Goal: Task Accomplishment & Management: Use online tool/utility

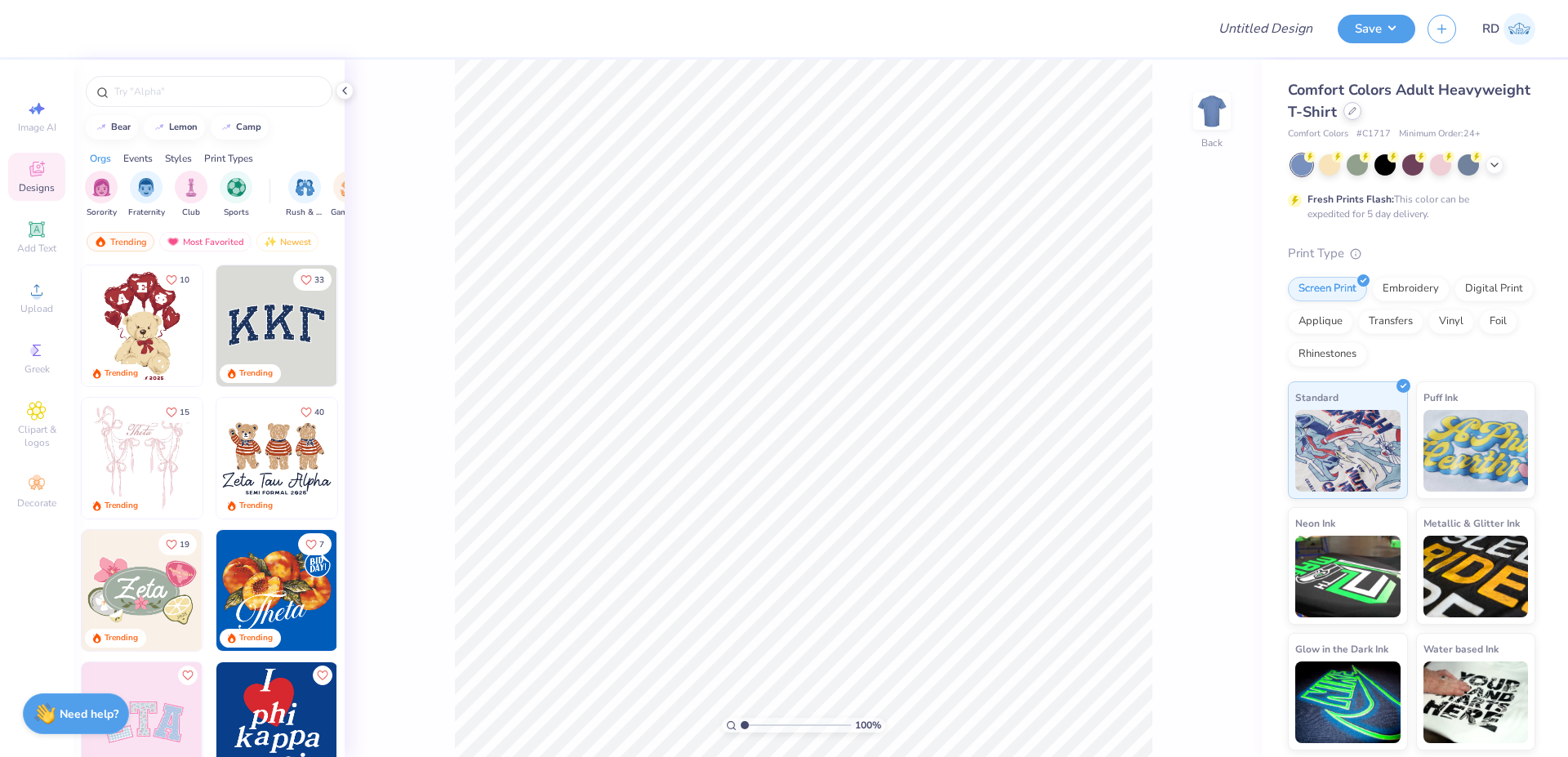
click at [942, 115] on icon at bounding box center [1351, 111] width 8 height 8
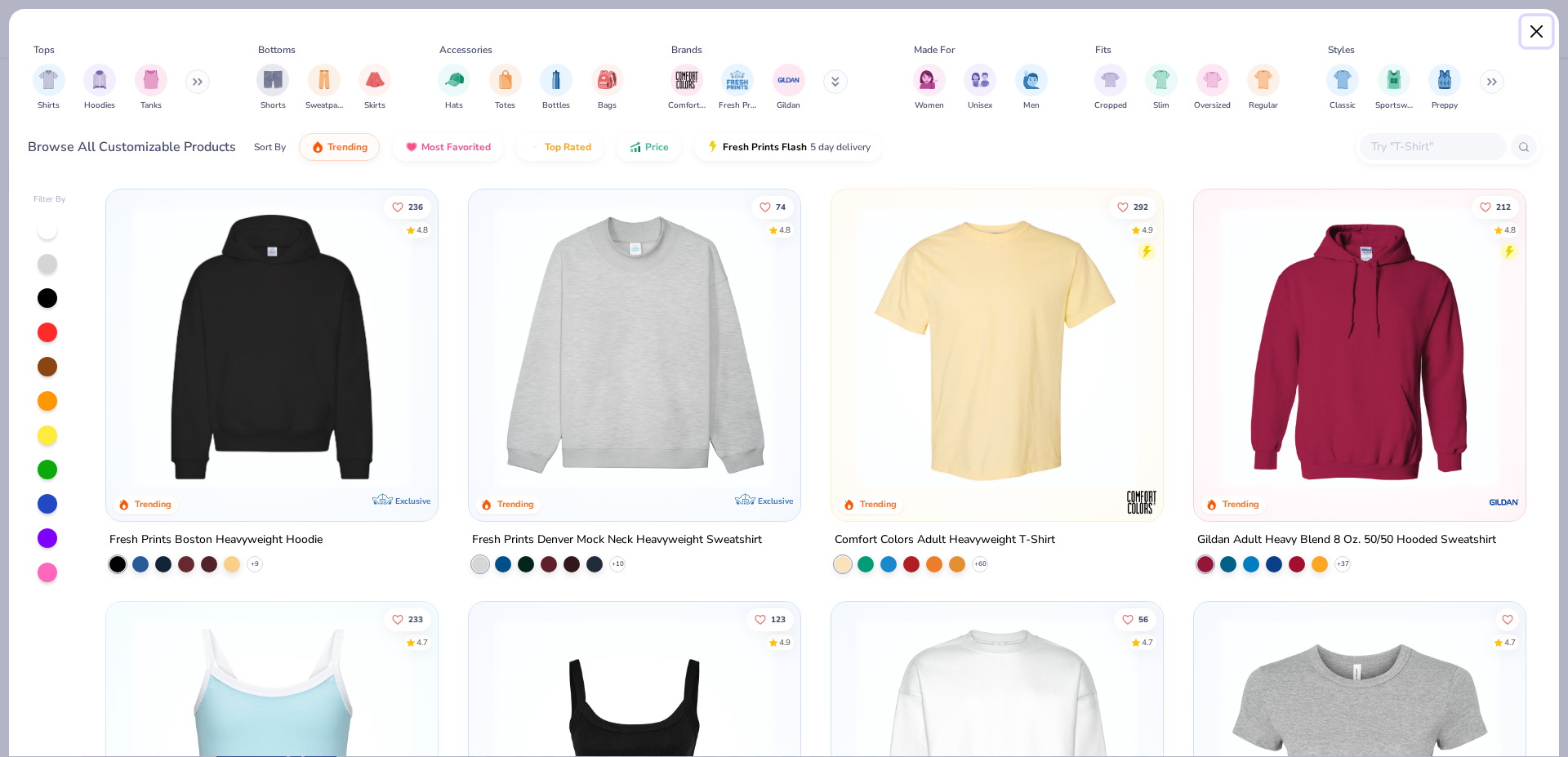
click at [942, 34] on button "Close" at bounding box center [1536, 32] width 31 height 31
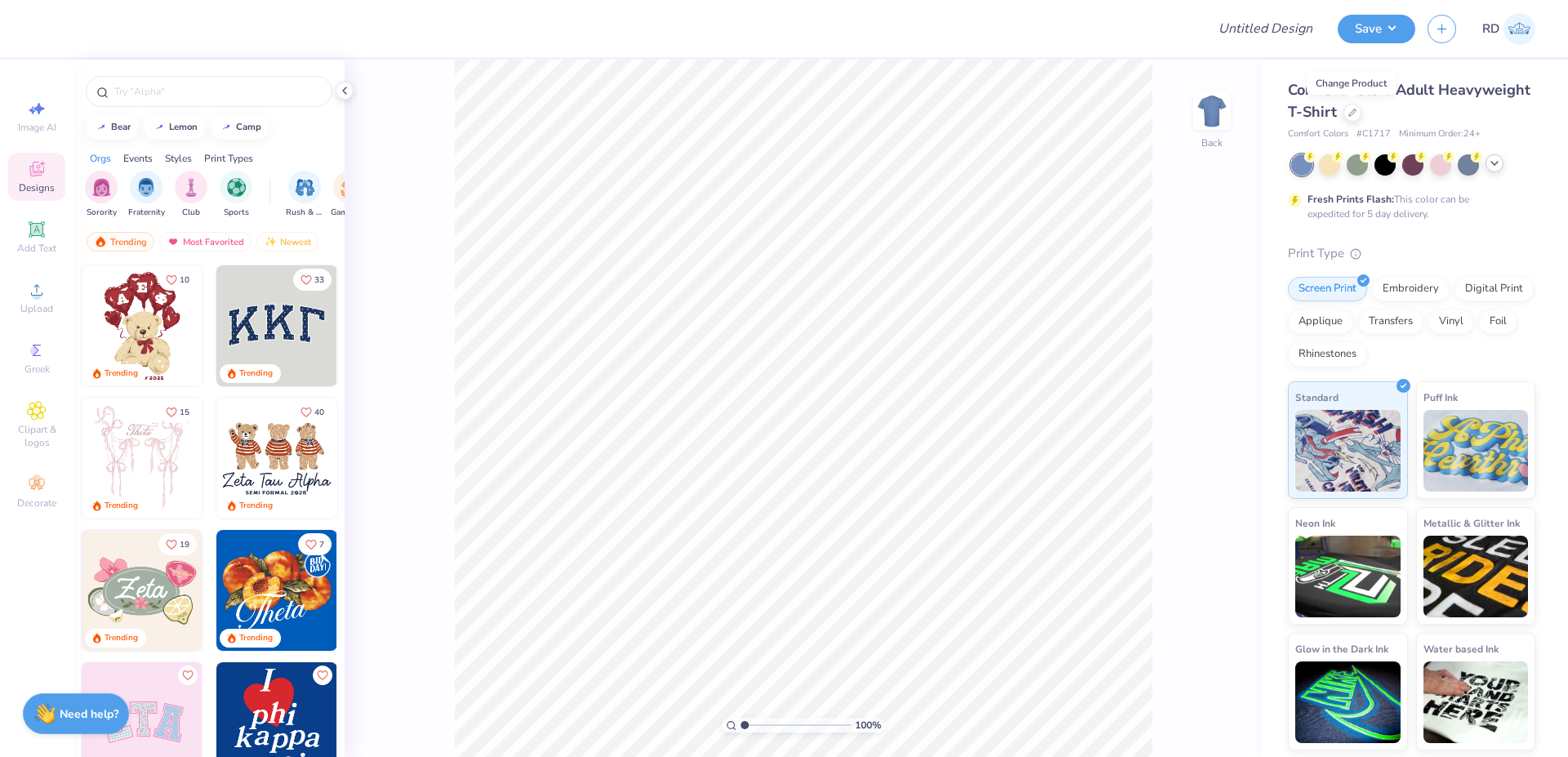
click at [942, 161] on icon at bounding box center [1493, 163] width 13 height 13
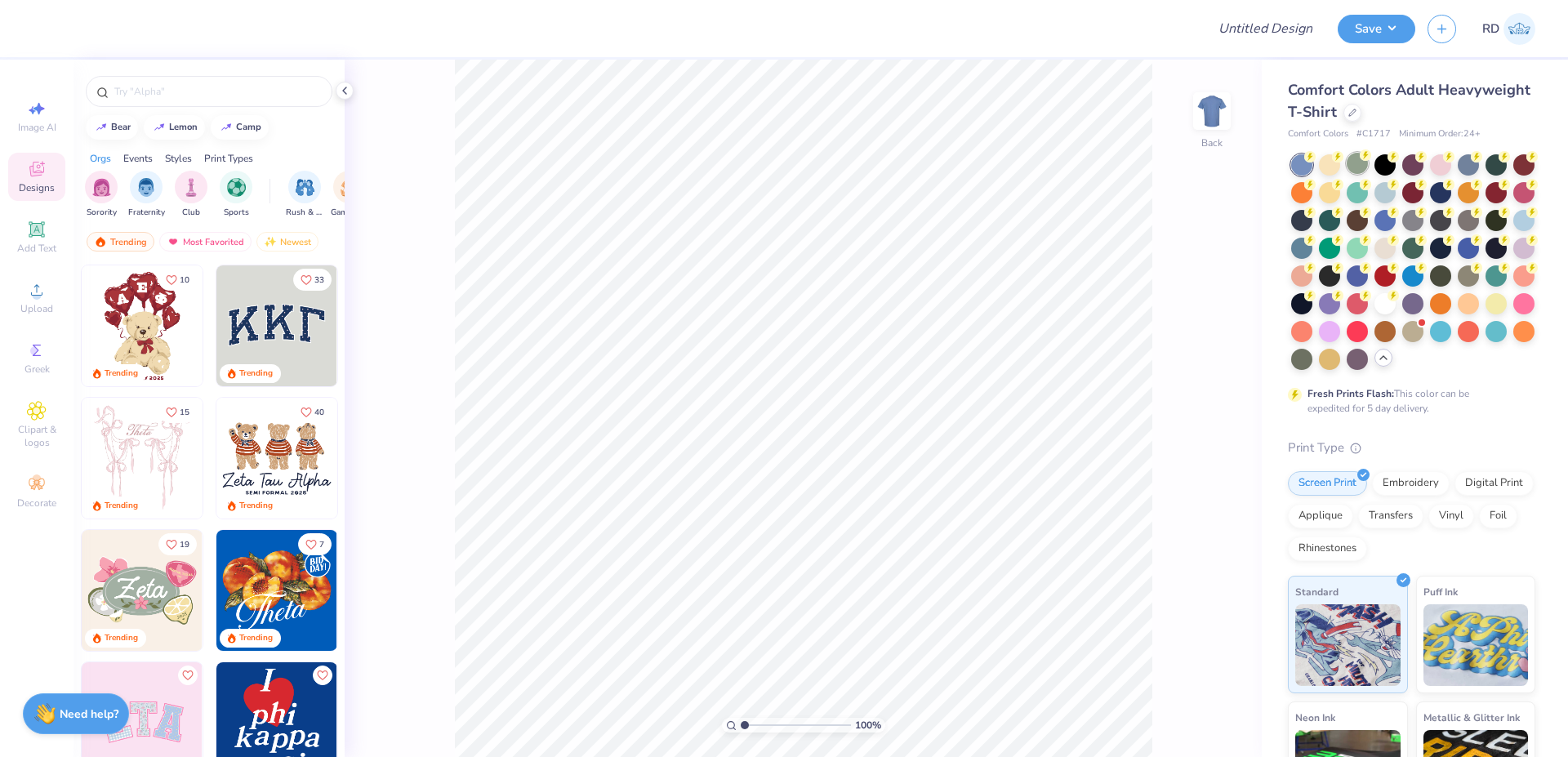
click at [942, 162] on div at bounding box center [1357, 163] width 21 height 21
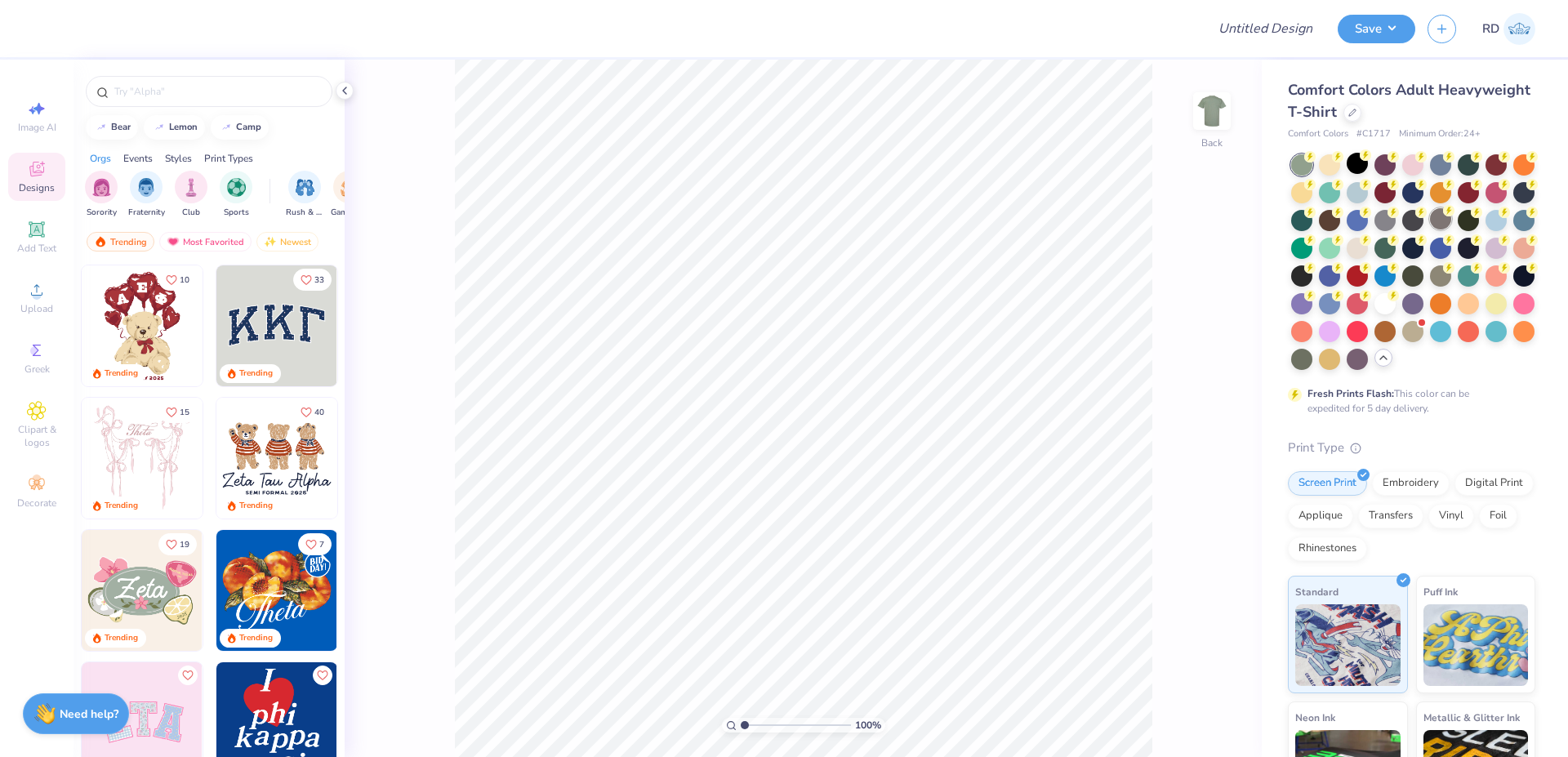
click at [942, 162] on circle at bounding box center [1309, 156] width 11 height 11
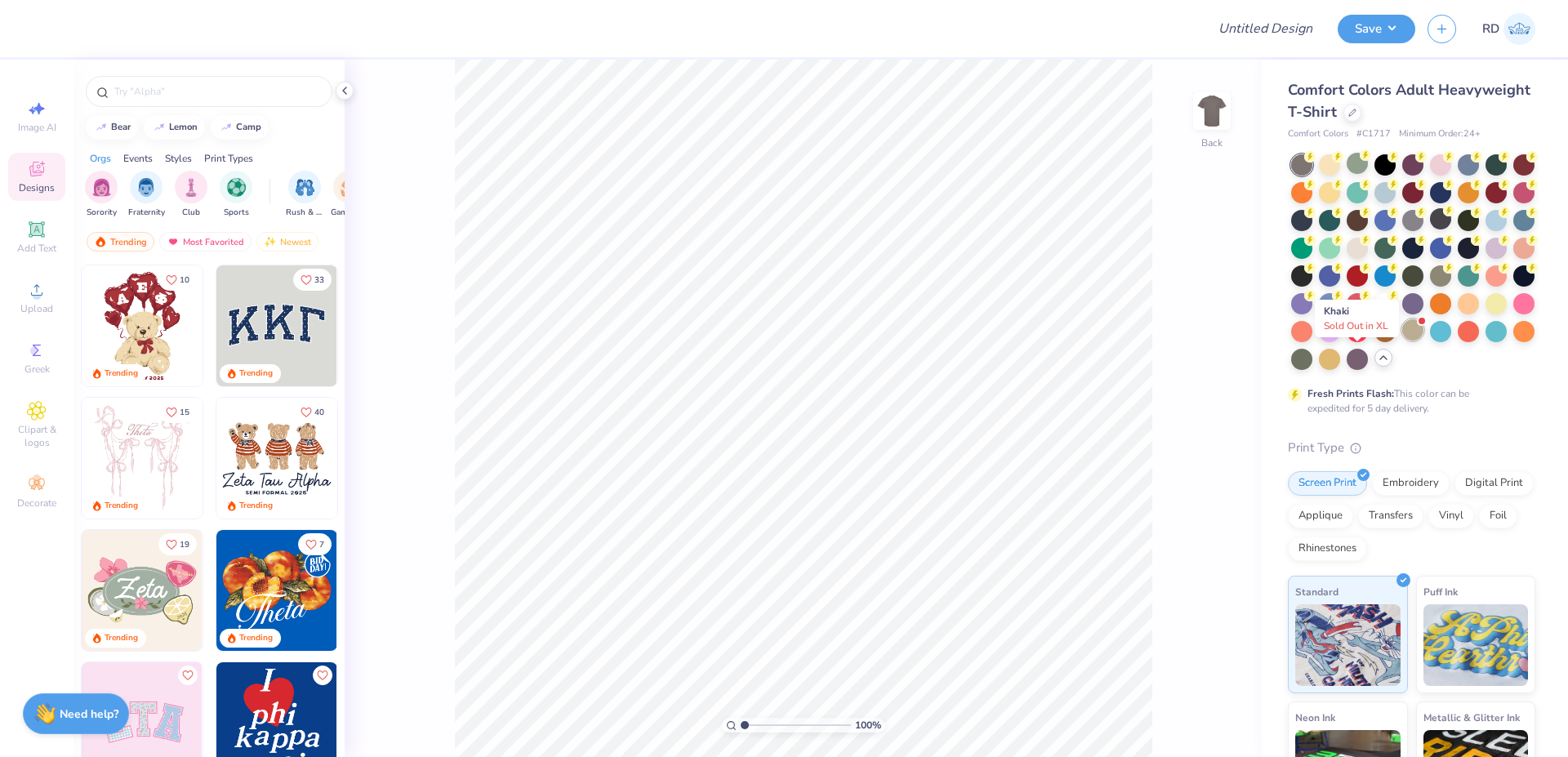
click at [942, 340] on div at bounding box center [1413, 330] width 21 height 21
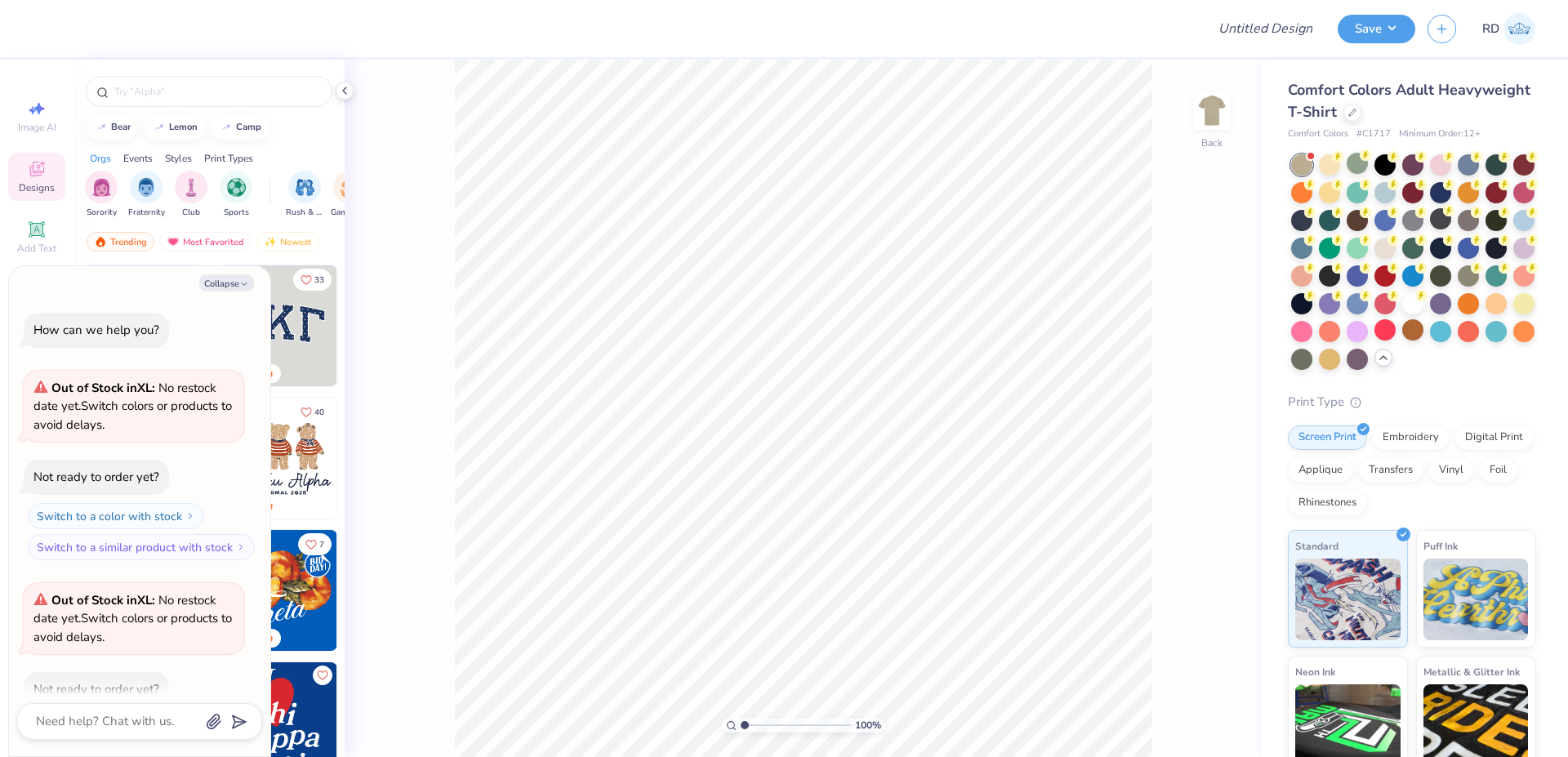
scroll to position [90, 0]
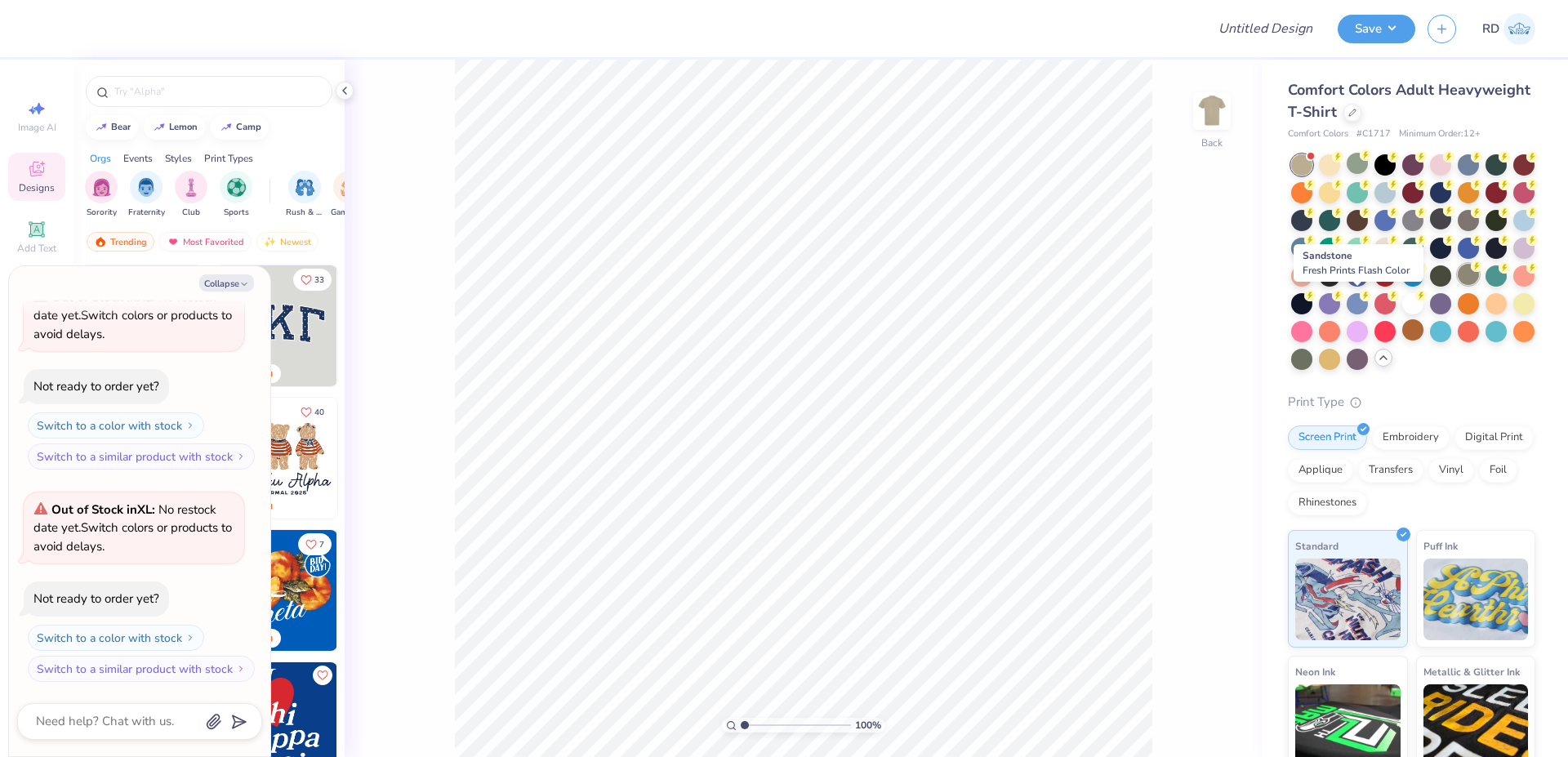
click at [942, 285] on div at bounding box center [1468, 275] width 21 height 21
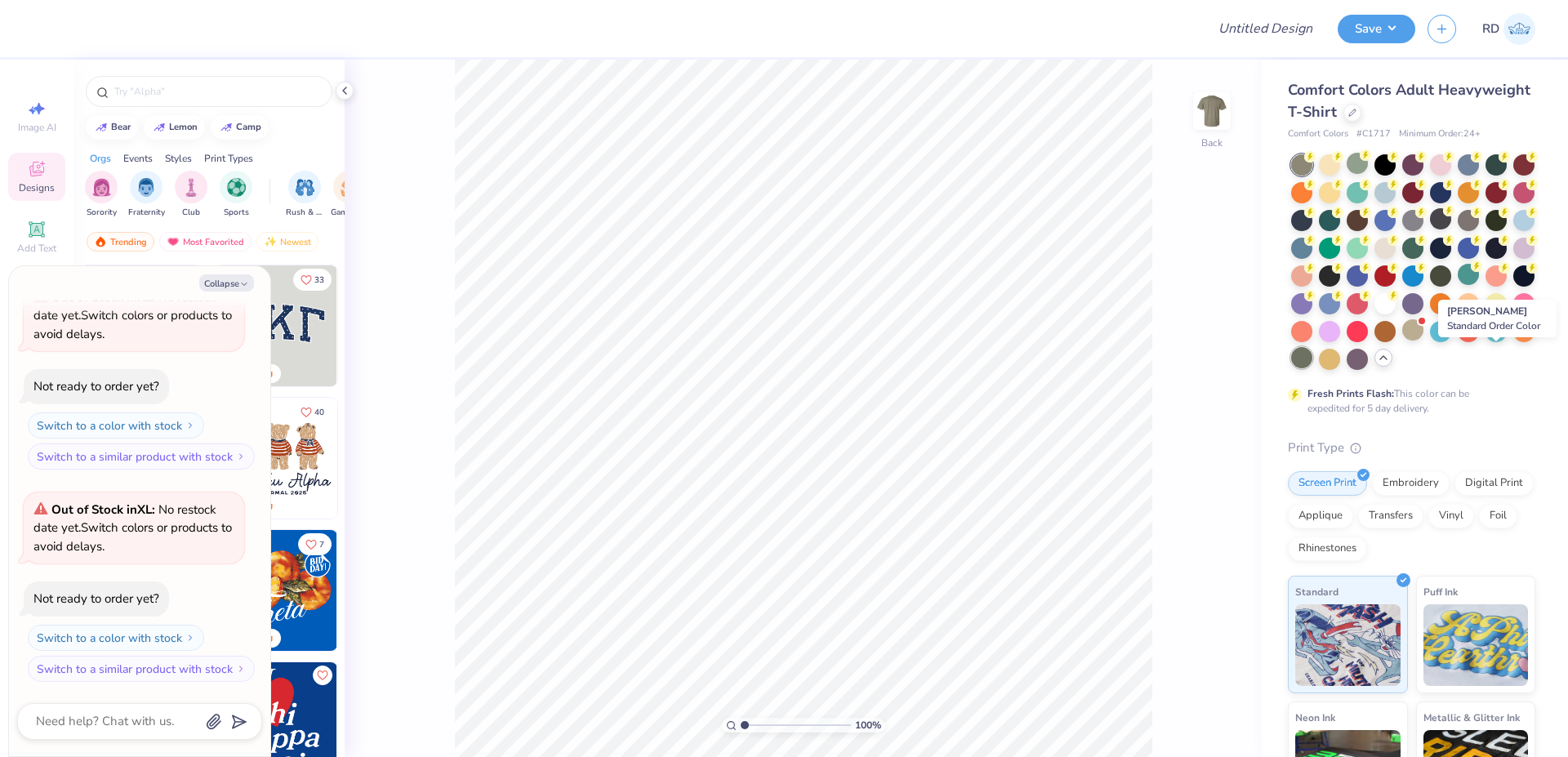
click at [942, 358] on div at bounding box center [1301, 357] width 21 height 21
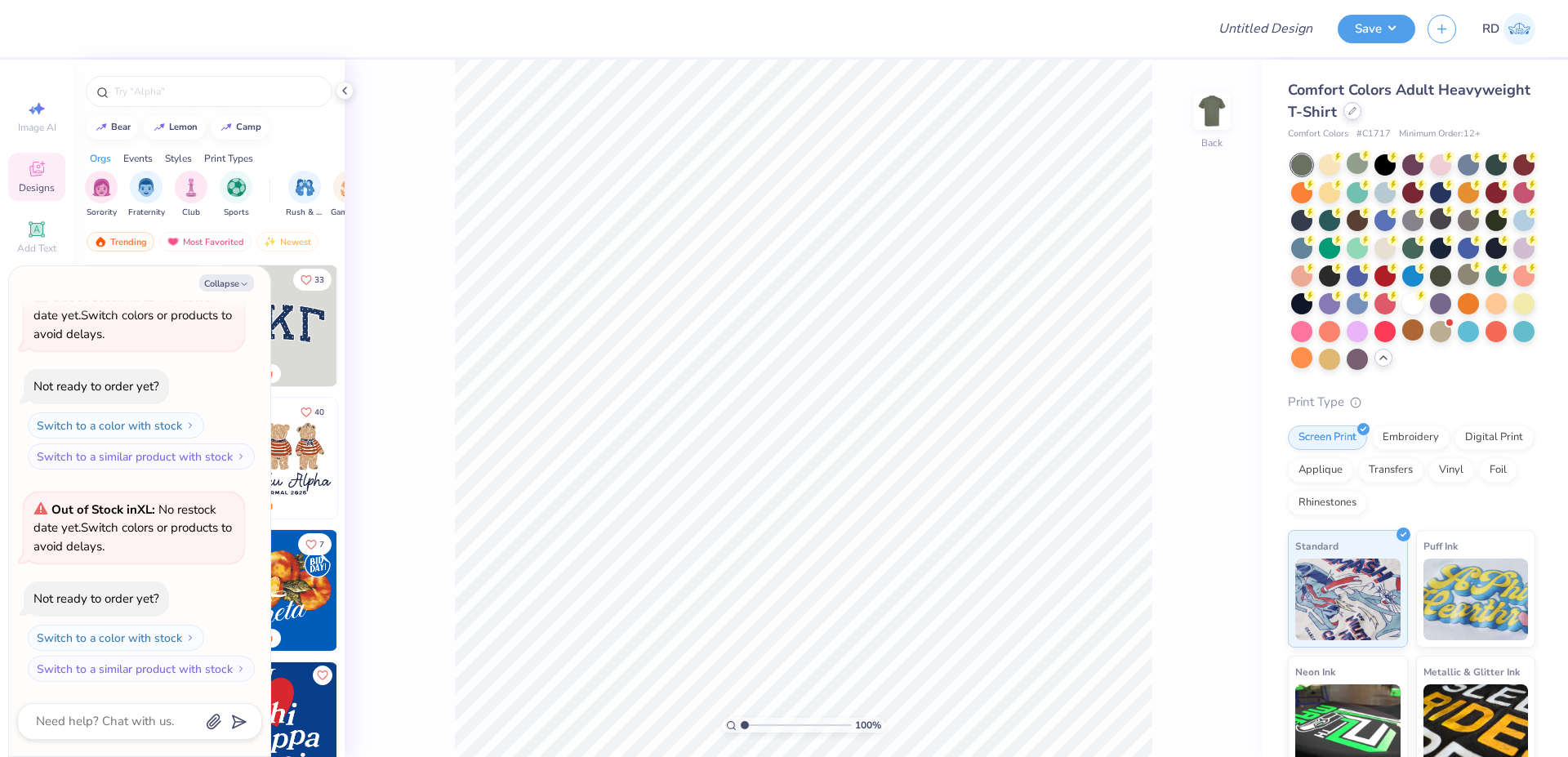
click at [942, 113] on div "Comfort Colors Adult Heavyweight T-Shirt" at bounding box center [1411, 101] width 247 height 44
click at [942, 114] on icon at bounding box center [1351, 111] width 8 height 8
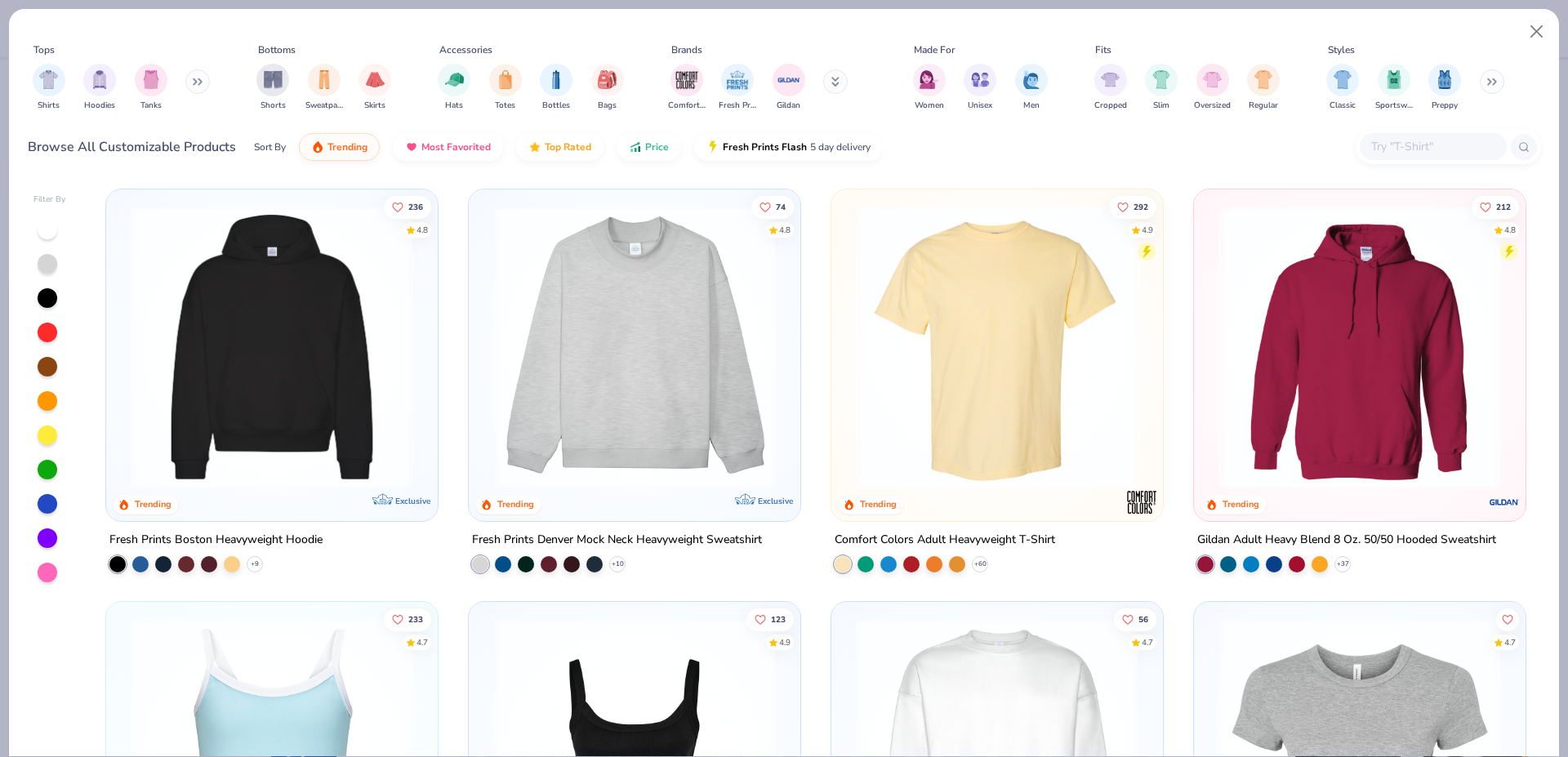
click at [942, 354] on img at bounding box center [997, 346] width 299 height 282
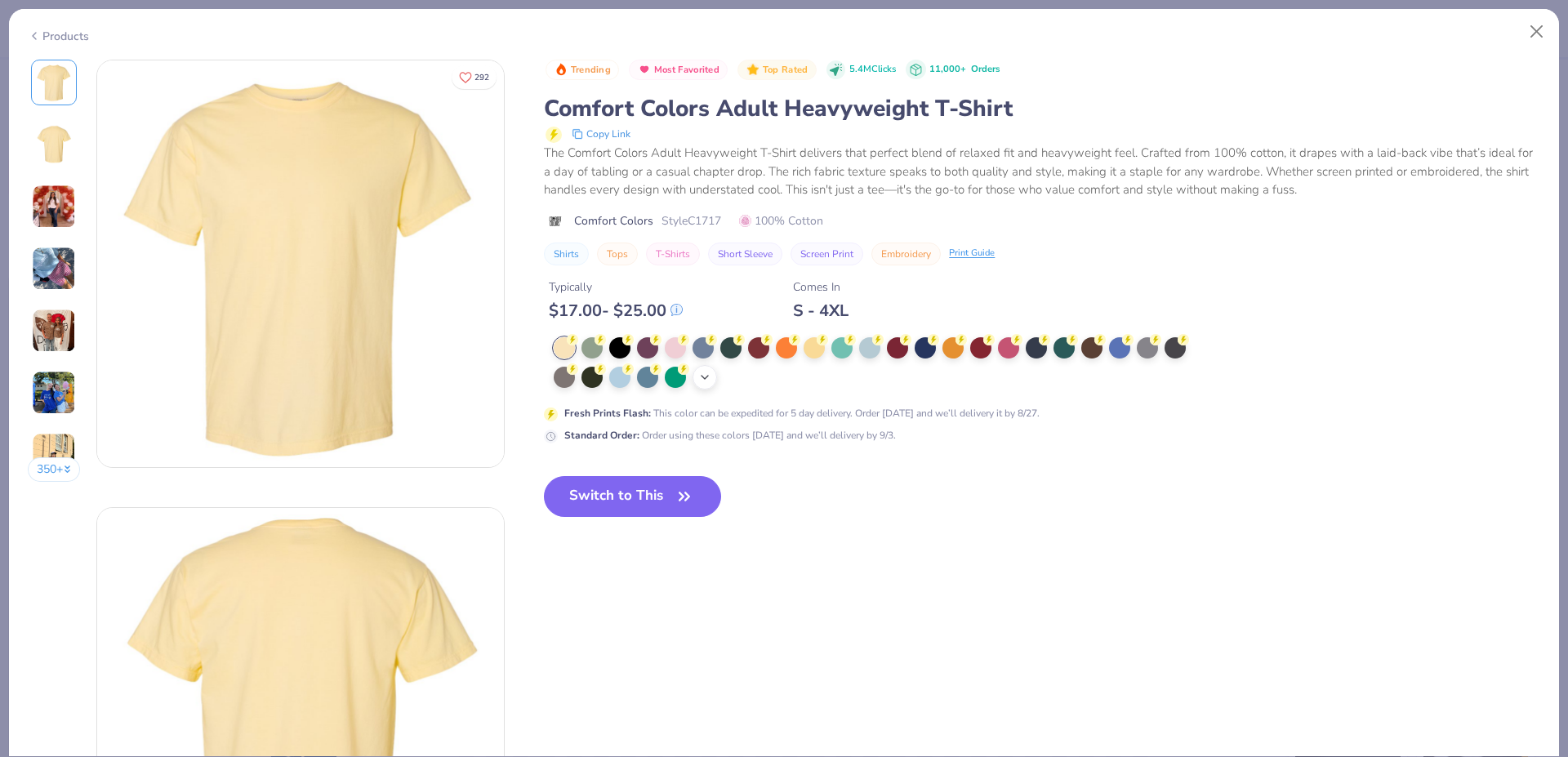
click at [705, 384] on div "+ 38" at bounding box center [705, 377] width 25 height 25
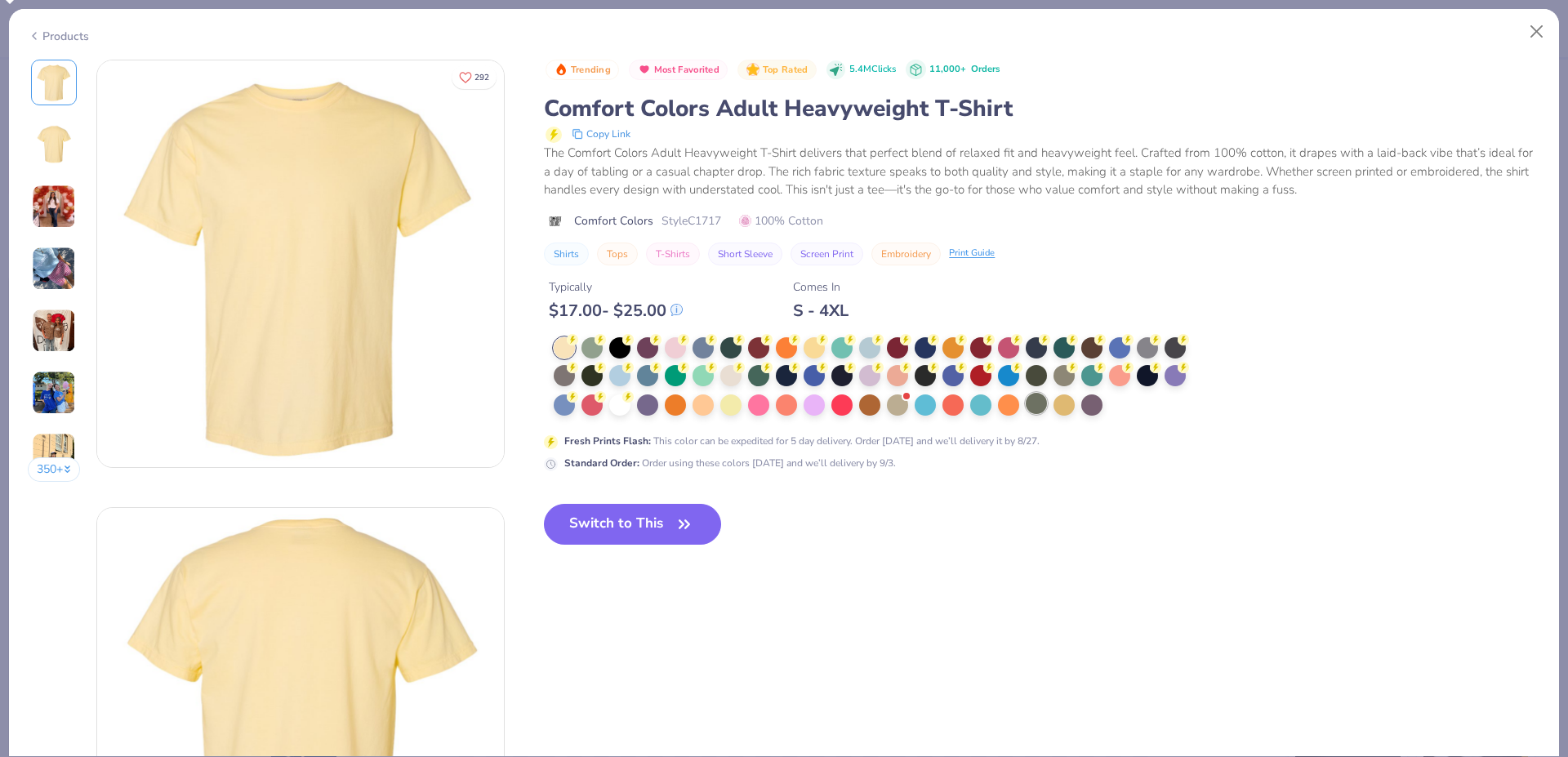
click at [942, 408] on div at bounding box center [1036, 403] width 21 height 21
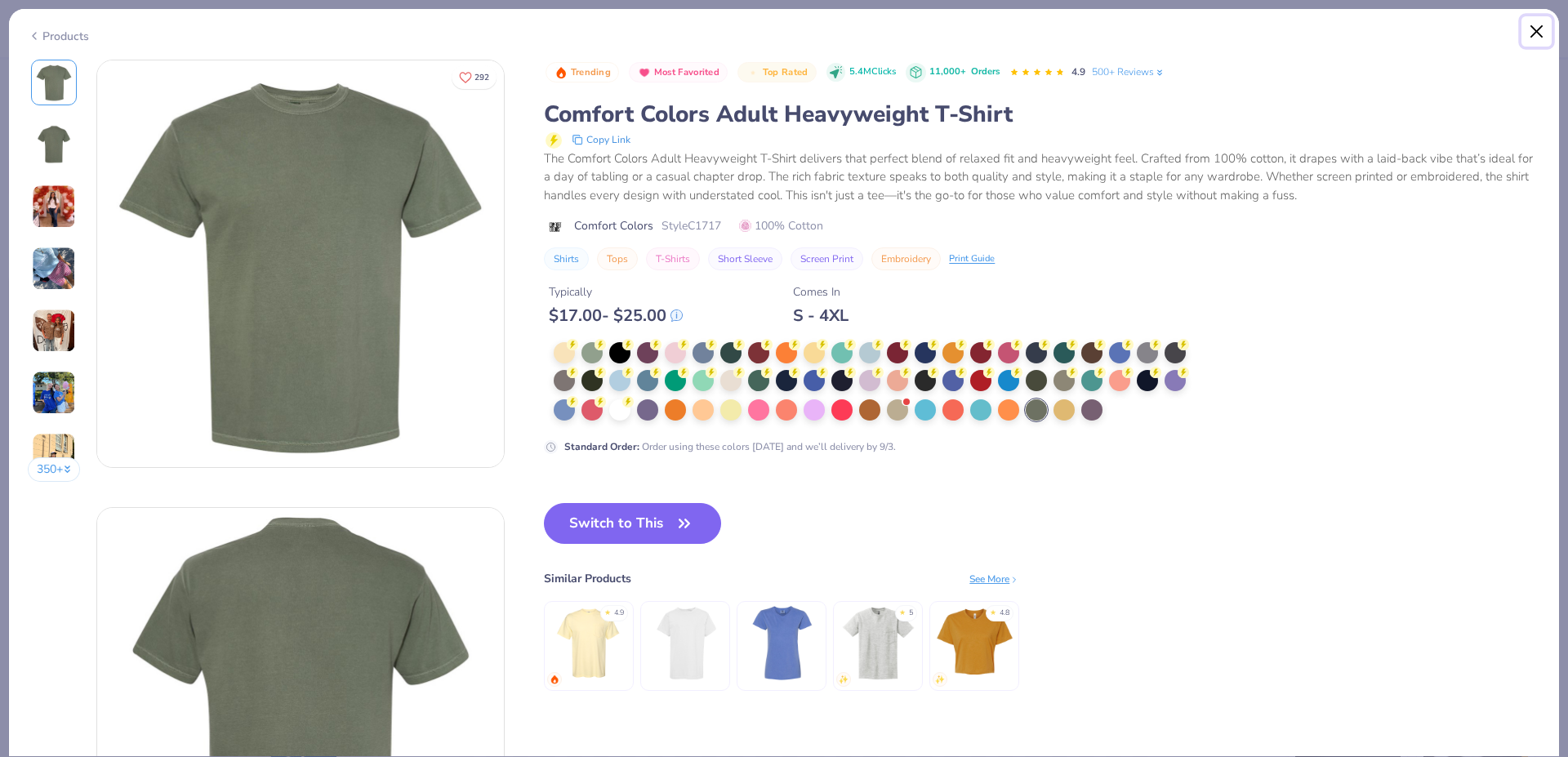
click at [942, 25] on button "Close" at bounding box center [1536, 32] width 31 height 31
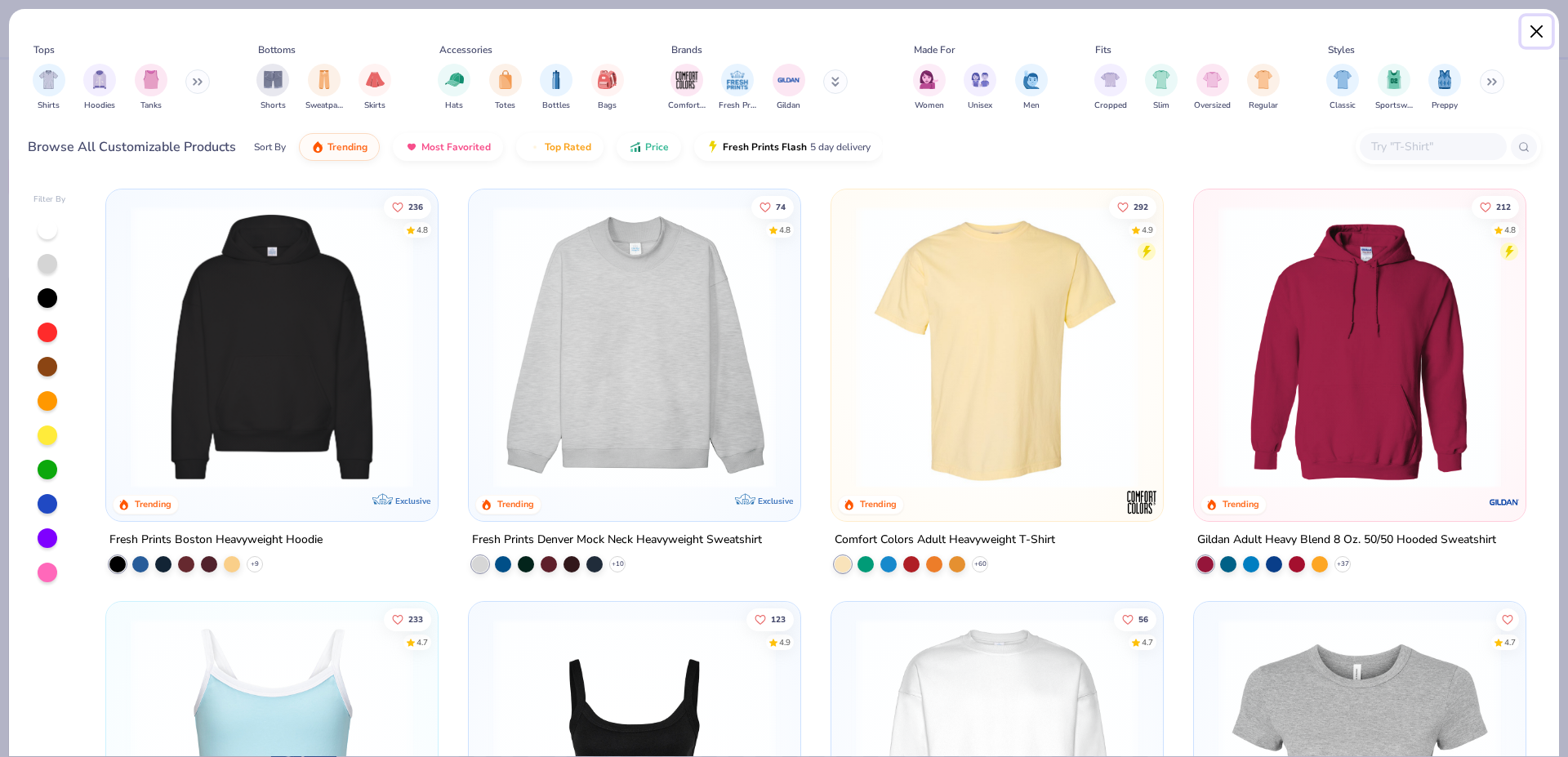
click at [942, 29] on button "Close" at bounding box center [1536, 32] width 31 height 31
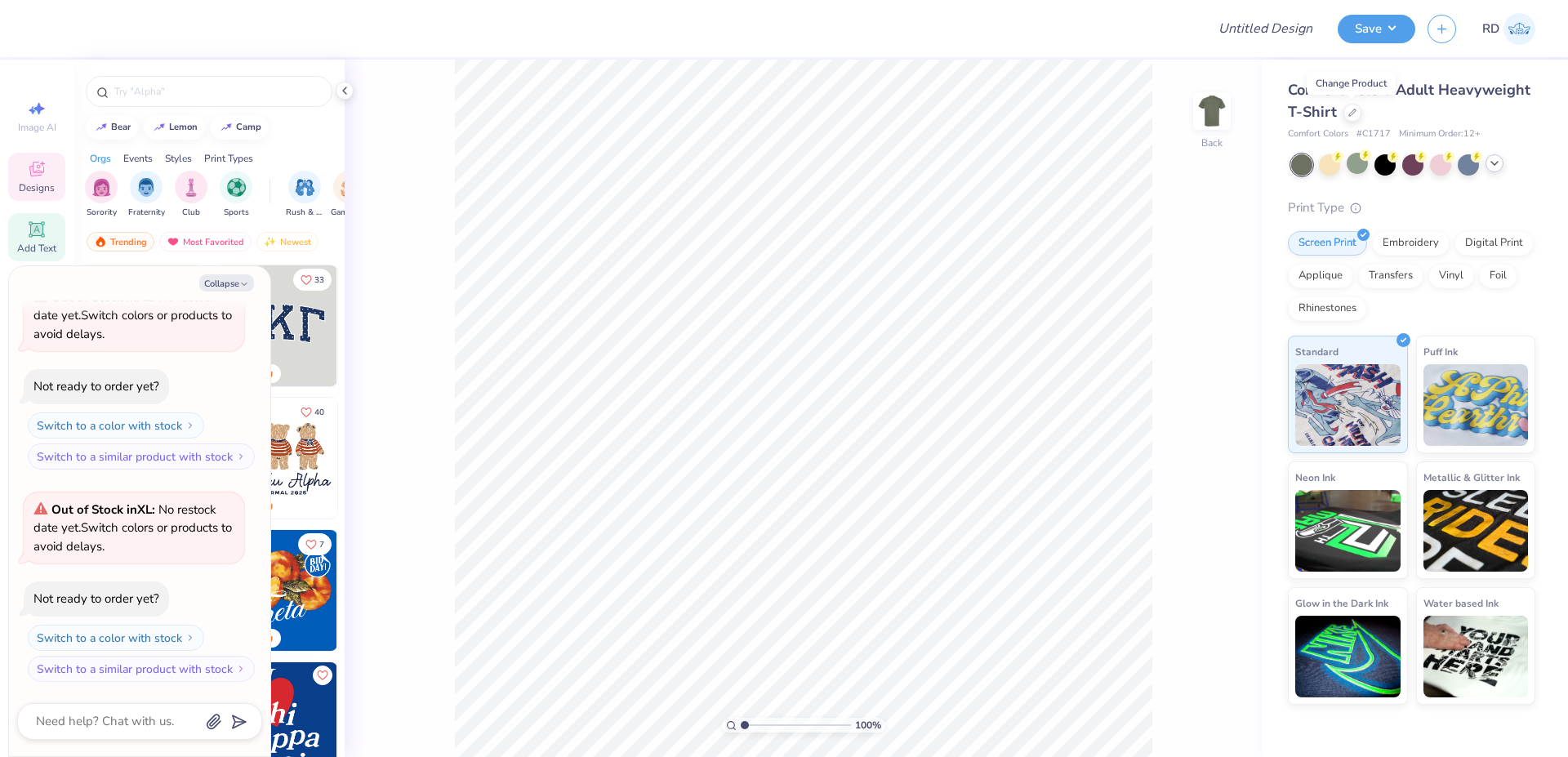
click at [33, 236] on icon at bounding box center [37, 229] width 16 height 16
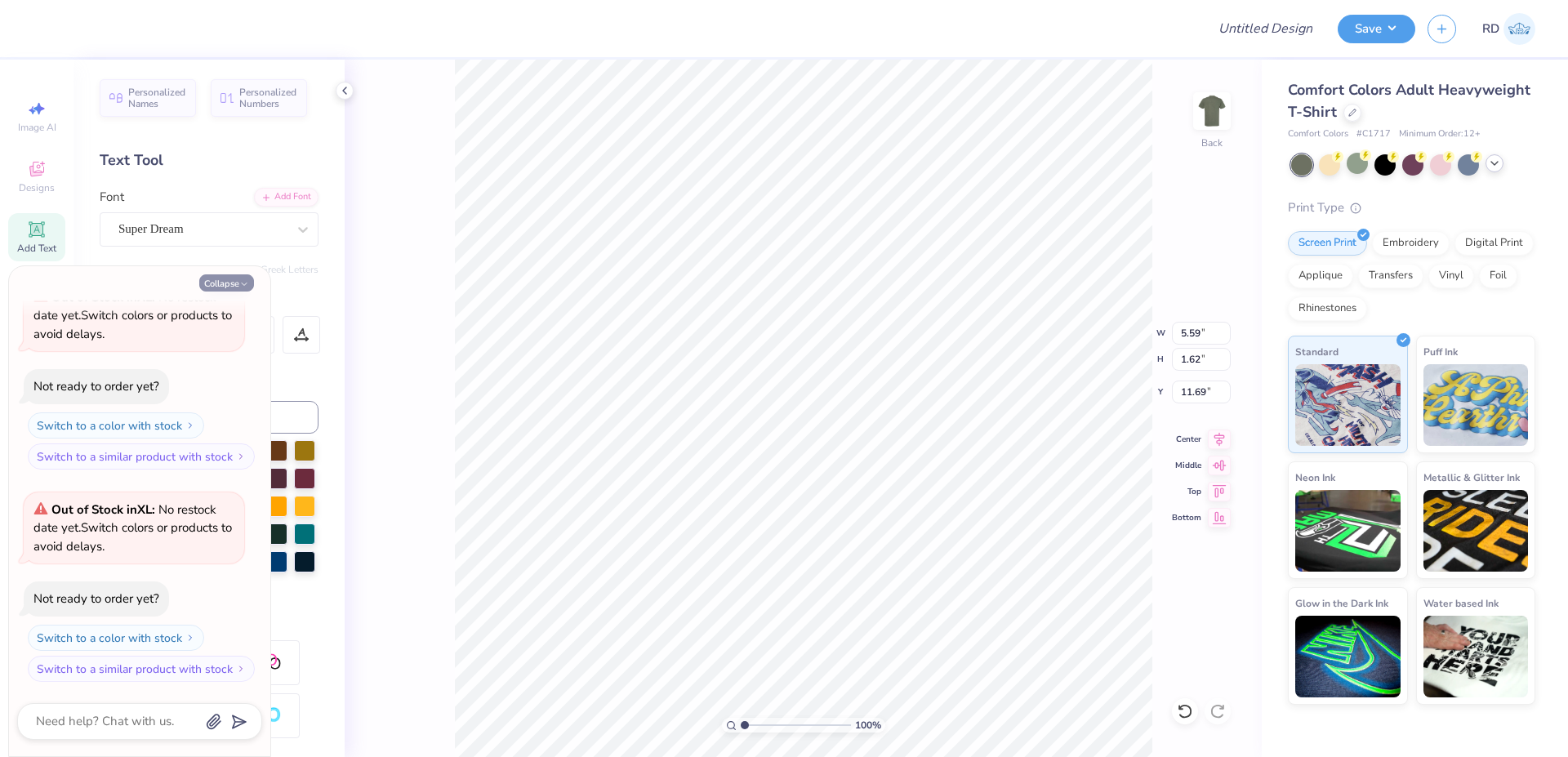
click at [241, 282] on icon "button" at bounding box center [244, 283] width 10 height 10
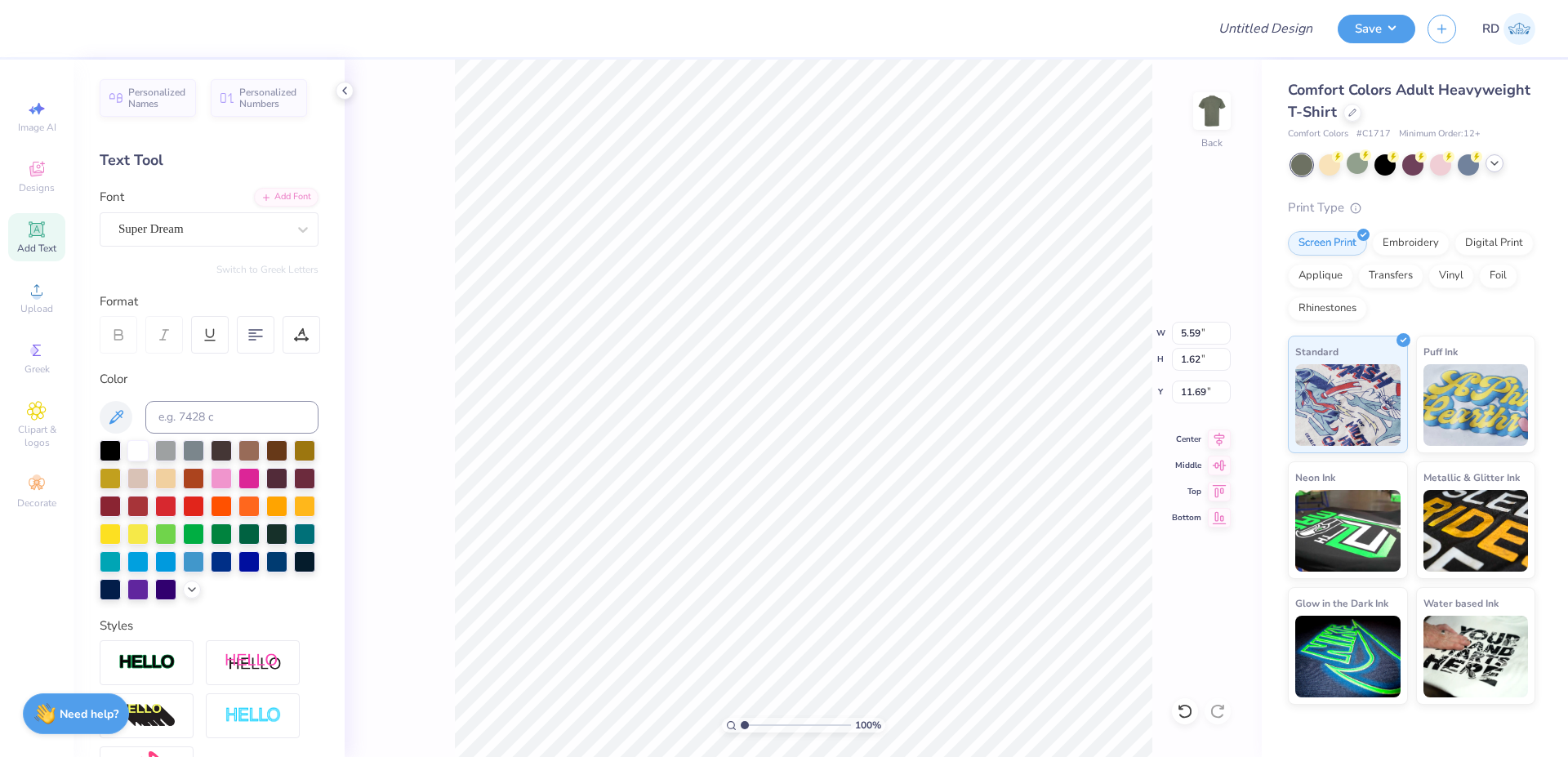
type textarea "x"
click at [39, 300] on div "Upload" at bounding box center [36, 297] width 57 height 48
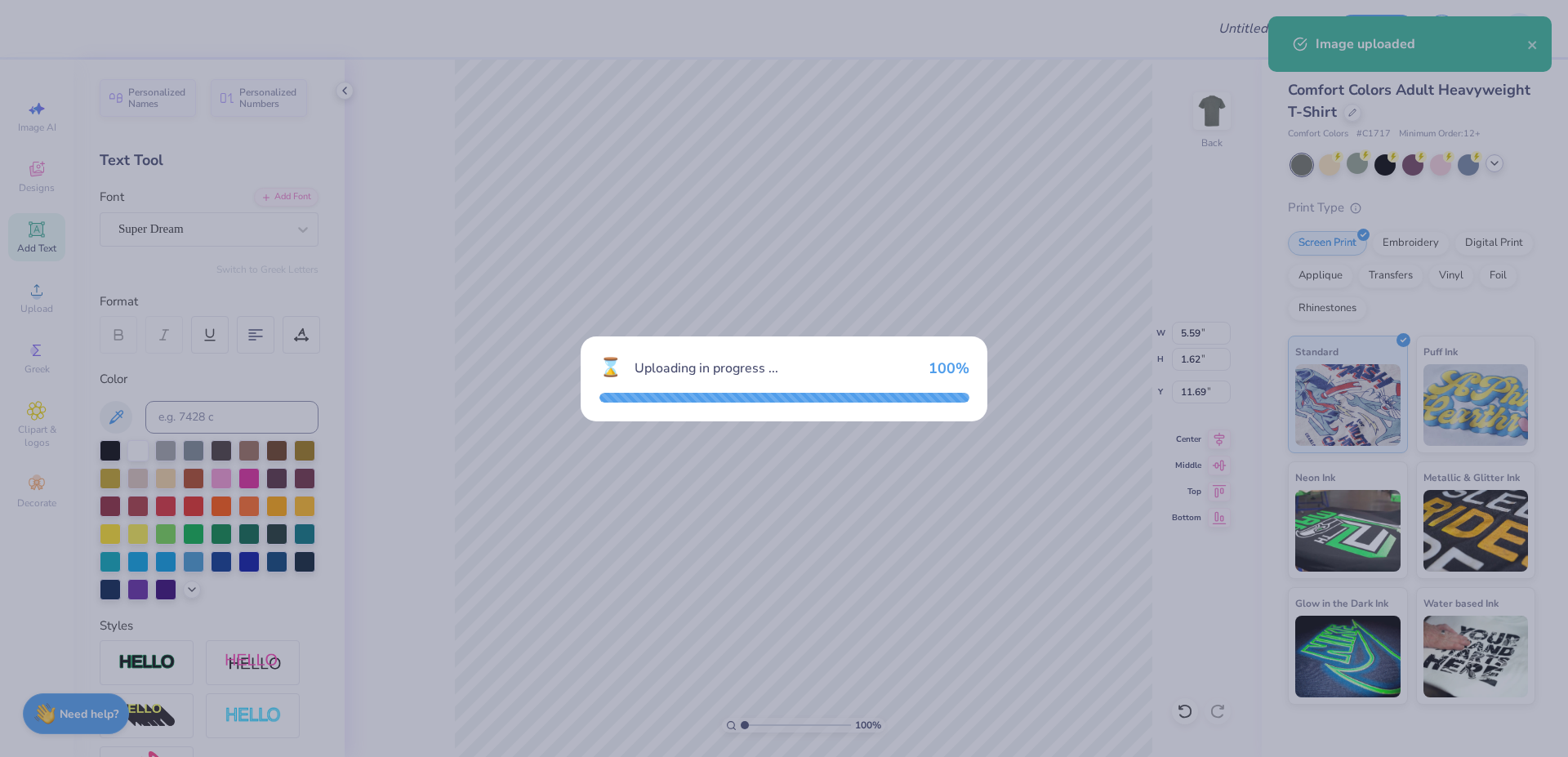
type input "14.17"
type input "10.23"
type input "7.39"
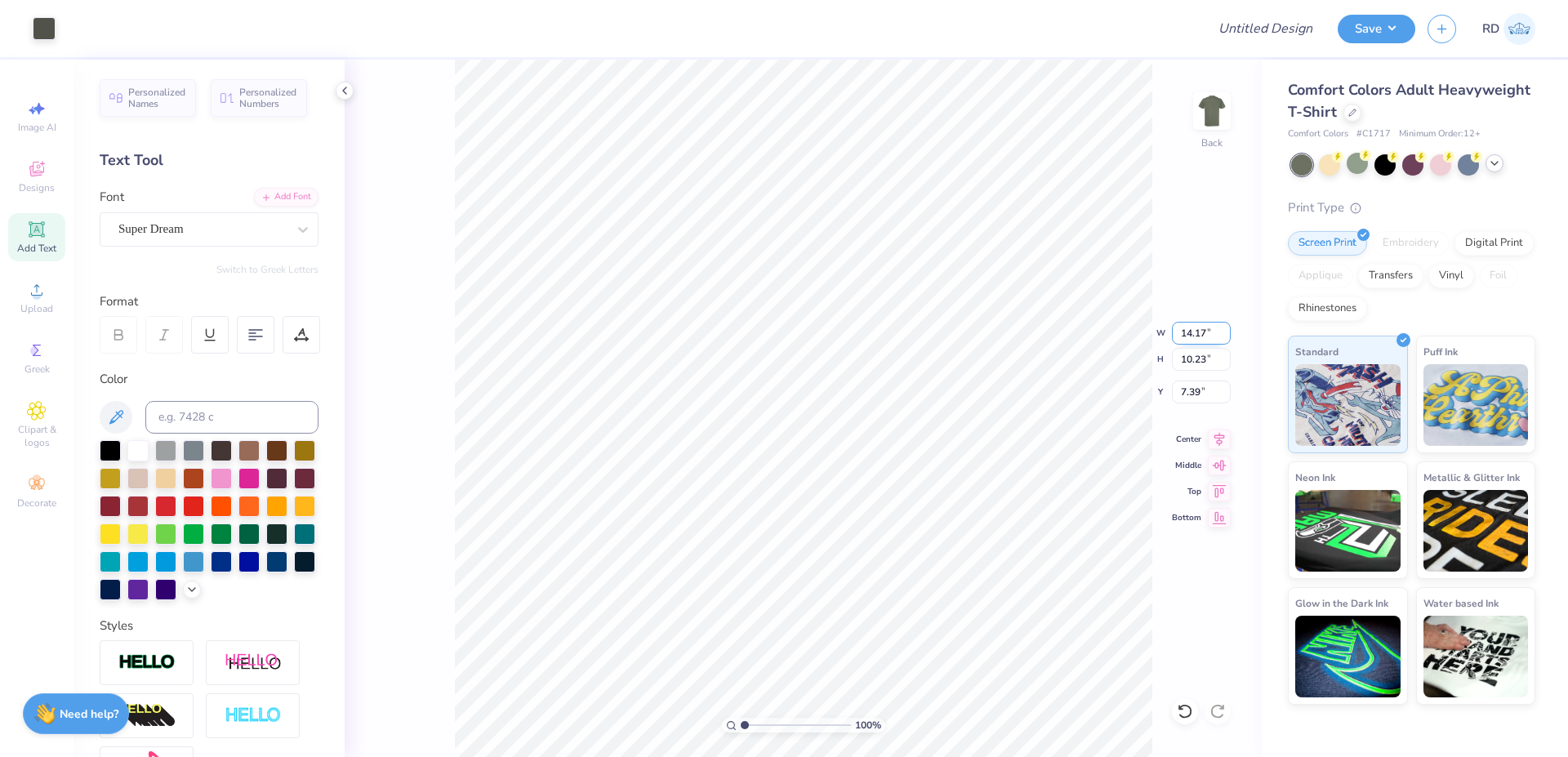
click at [942, 335] on input "14.17" at bounding box center [1200, 333] width 59 height 23
type input "7.00"
type input "5.05"
type input "9.97"
click at [774, 576] on input "range" at bounding box center [796, 725] width 111 height 15
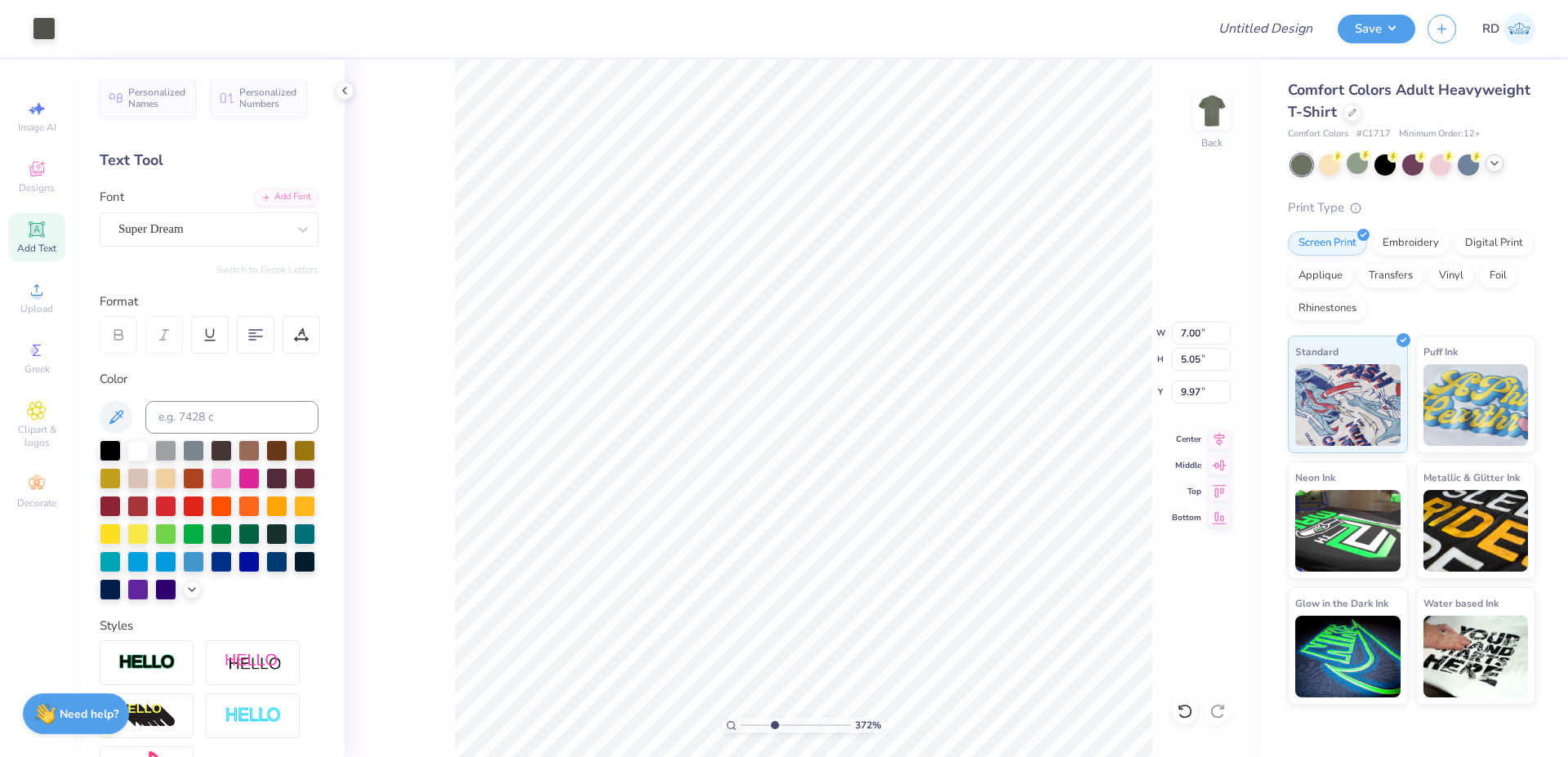
type input "3.72"
type input "6.30"
type input "5.59"
type input "1.62"
type input "11.69"
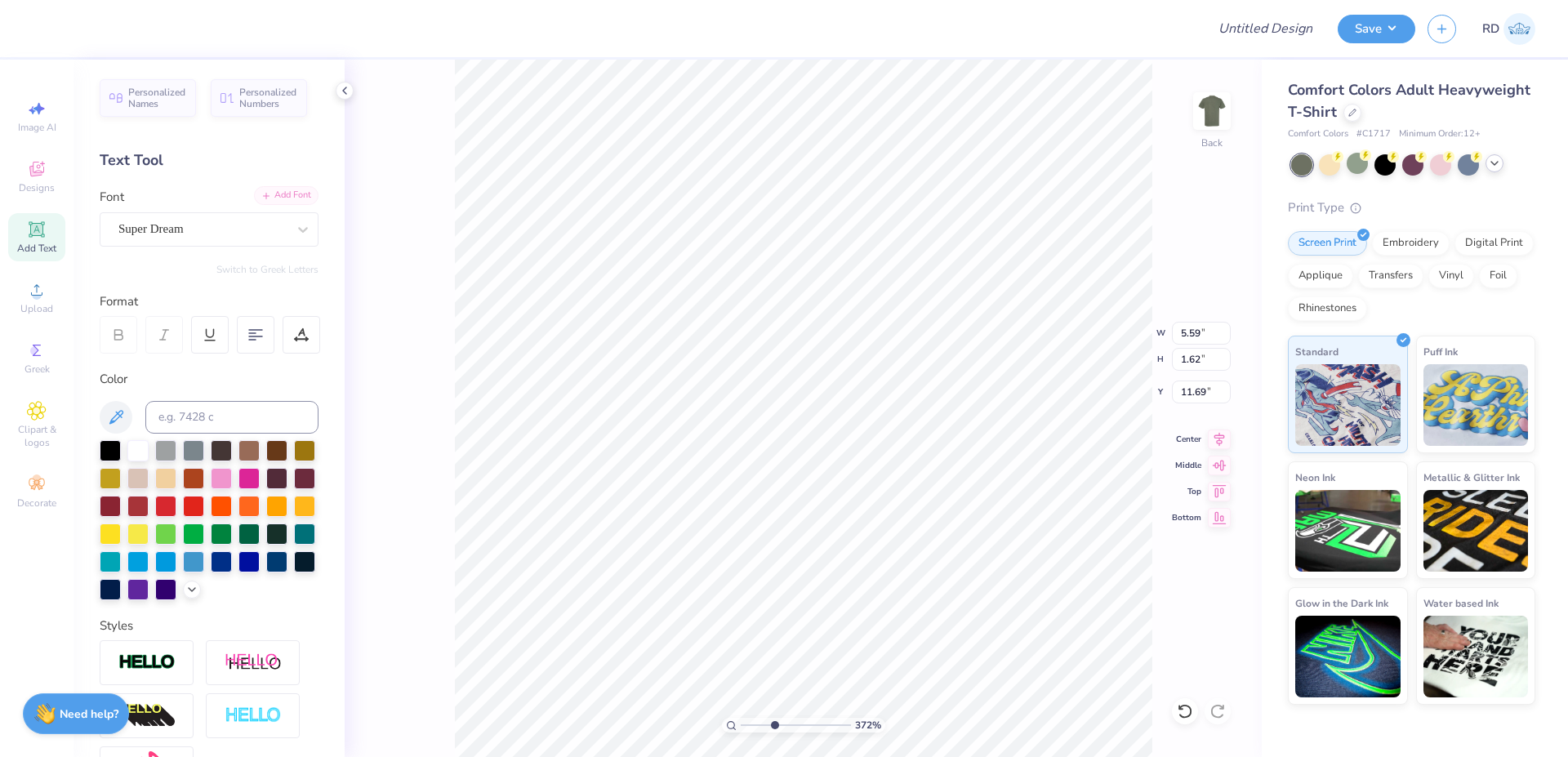
click at [275, 200] on div "Add Font" at bounding box center [286, 195] width 65 height 18
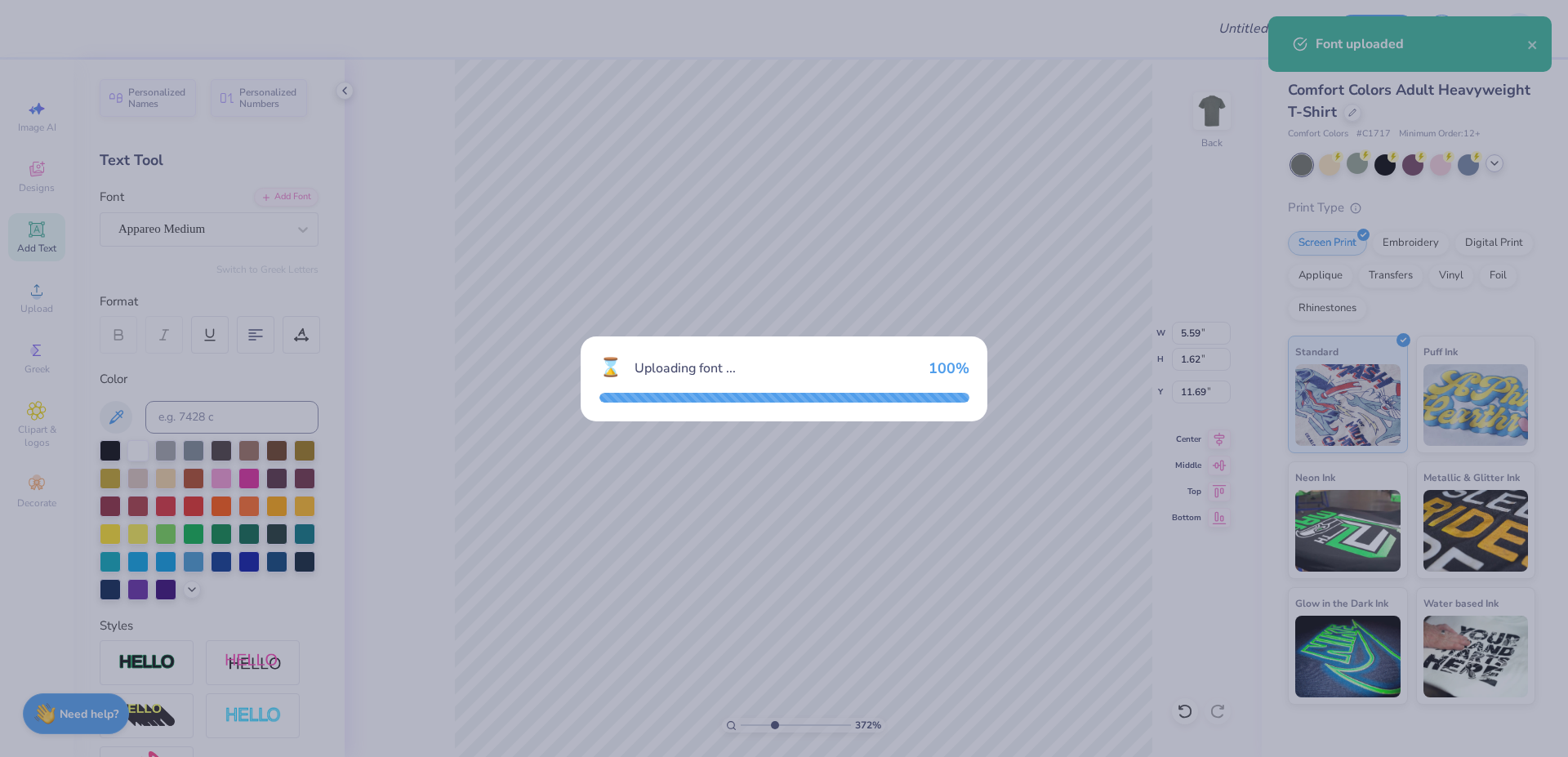
type input "6.36"
type input "1.67"
type input "11.66"
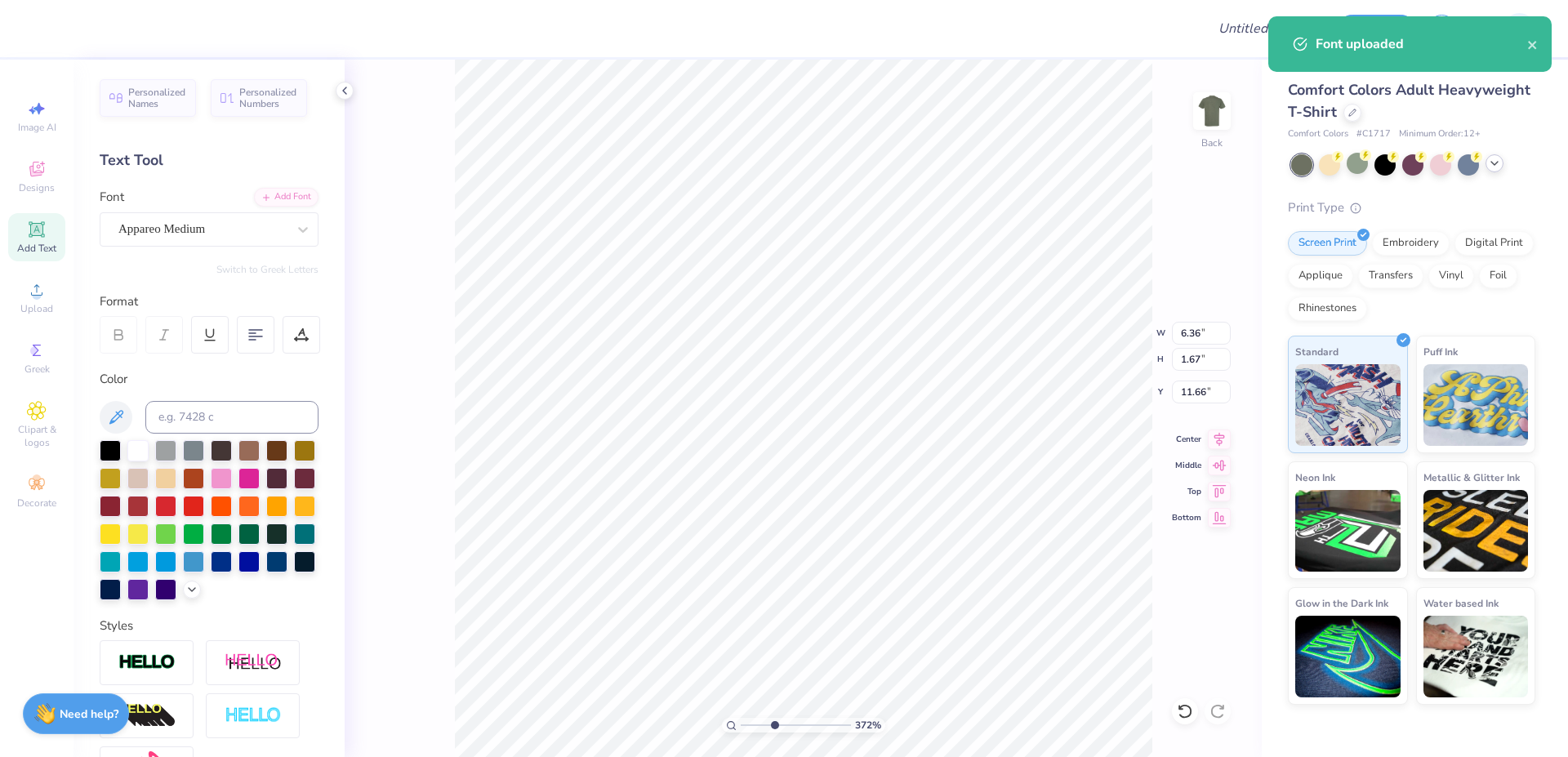
scroll to position [0, 2]
type input "7.00"
type input "5.05"
type input "6.30"
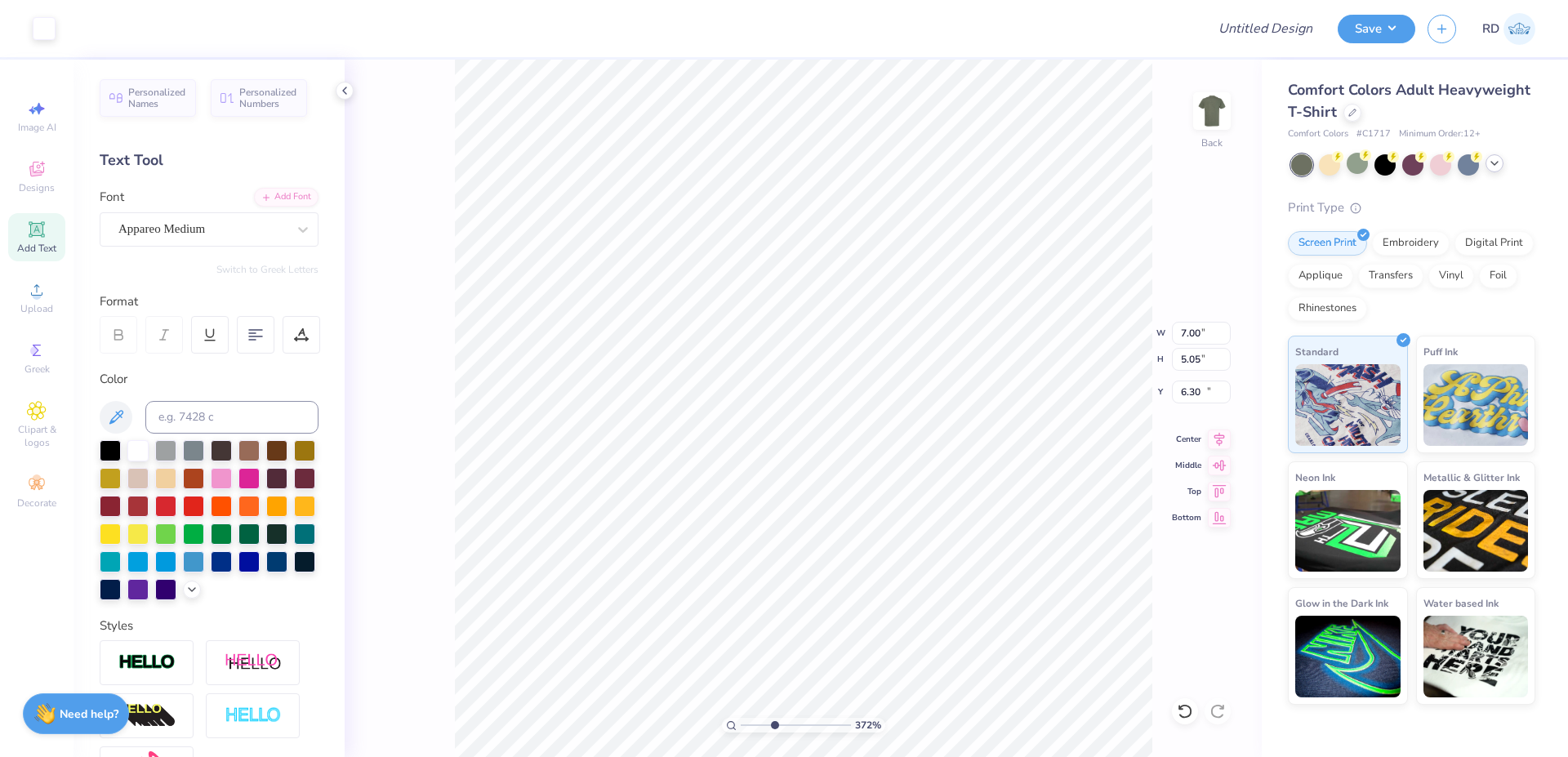
type input "6.36"
type input "1.67"
type input "11.66"
type textarea "PHI KAPPA TAU"
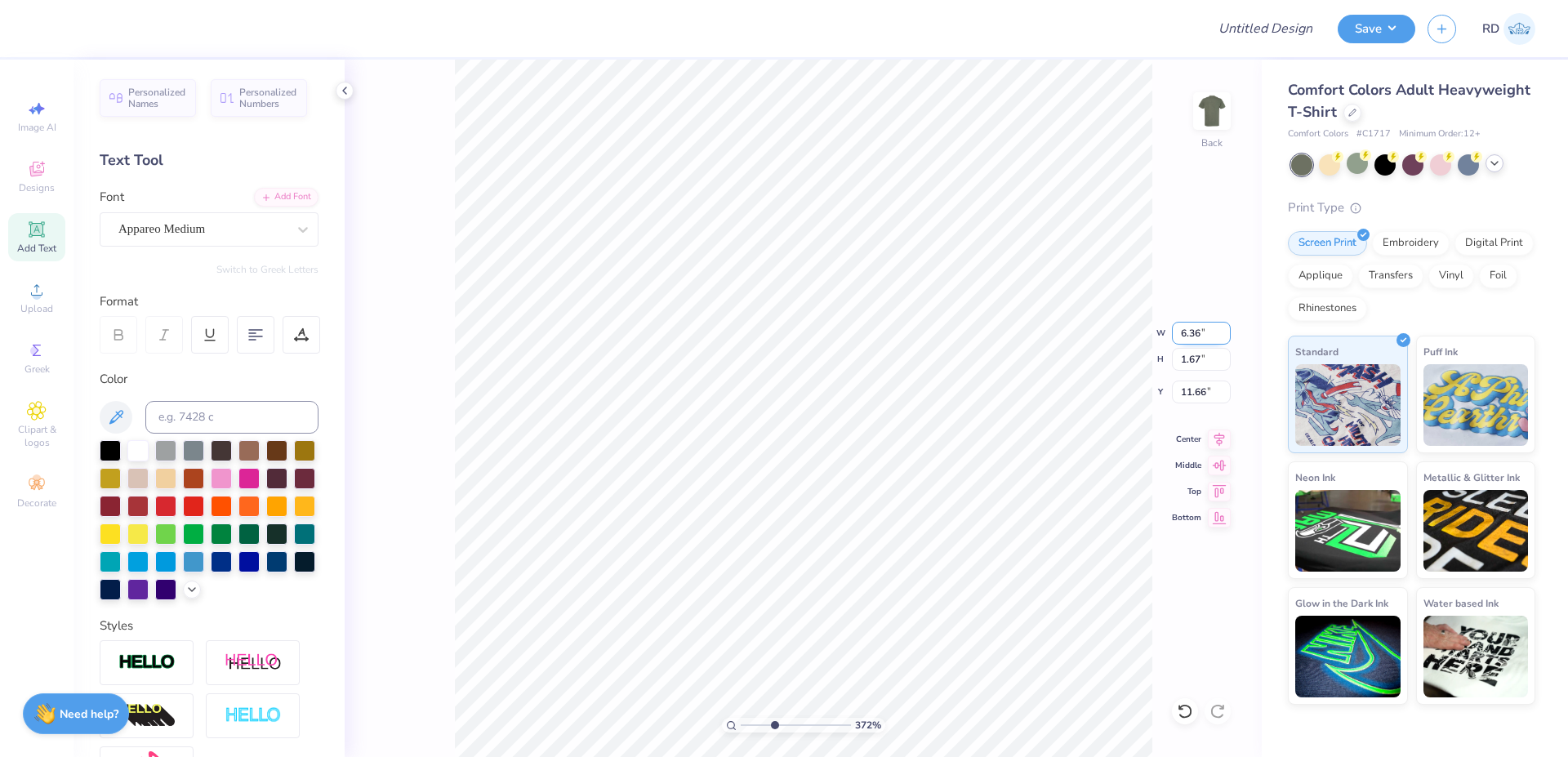
drag, startPoint x: 1182, startPoint y: 342, endPoint x: 1198, endPoint y: 327, distance: 21.9
click at [942, 339] on input "6.36" at bounding box center [1200, 333] width 59 height 23
click at [942, 327] on input "6.36" at bounding box center [1200, 333] width 59 height 23
type input "14.17"
type input "1.28"
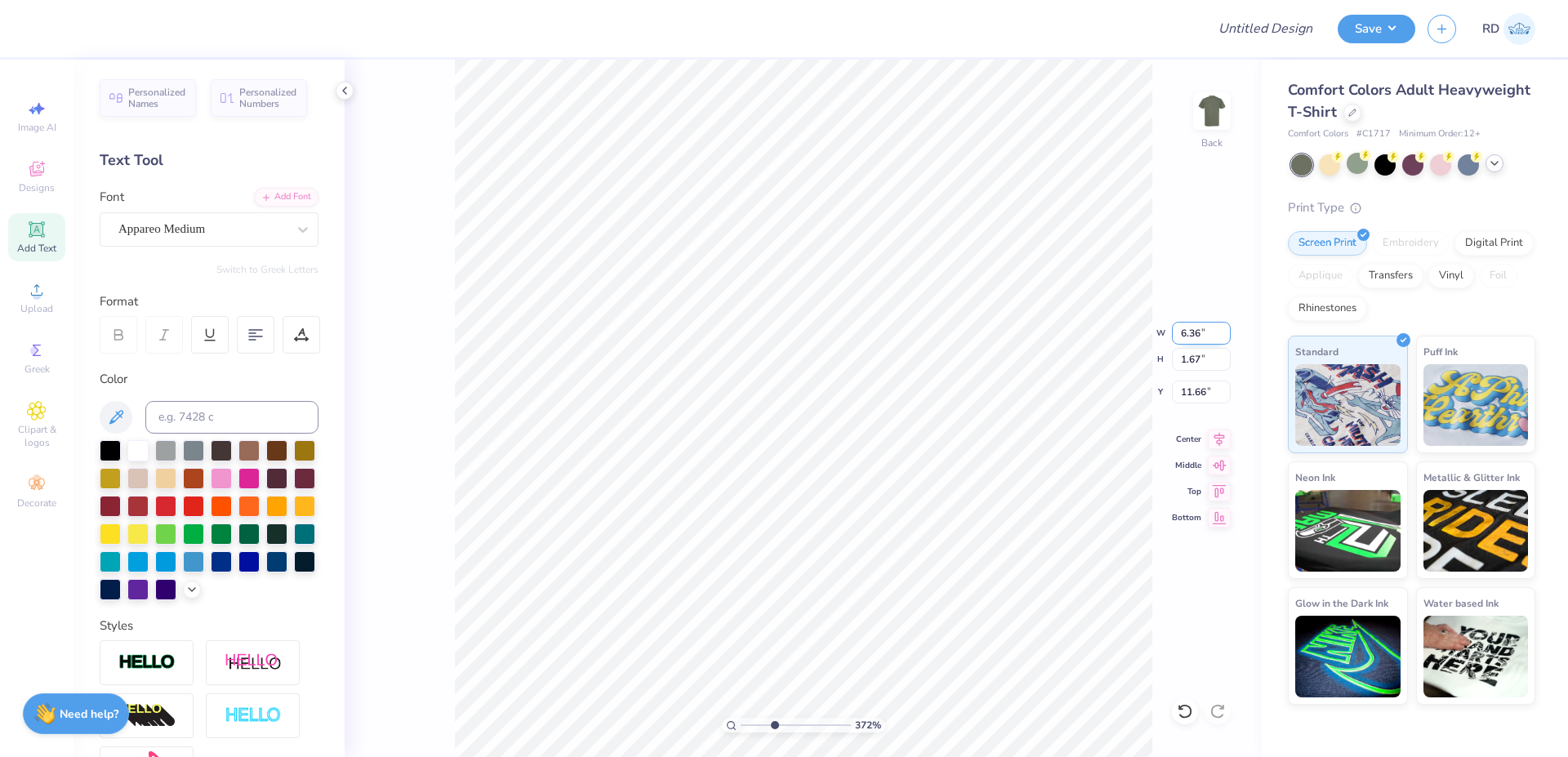
type input "11.86"
paste input "4.98"
type input "4.98"
type input "0.45"
type input "12.27"
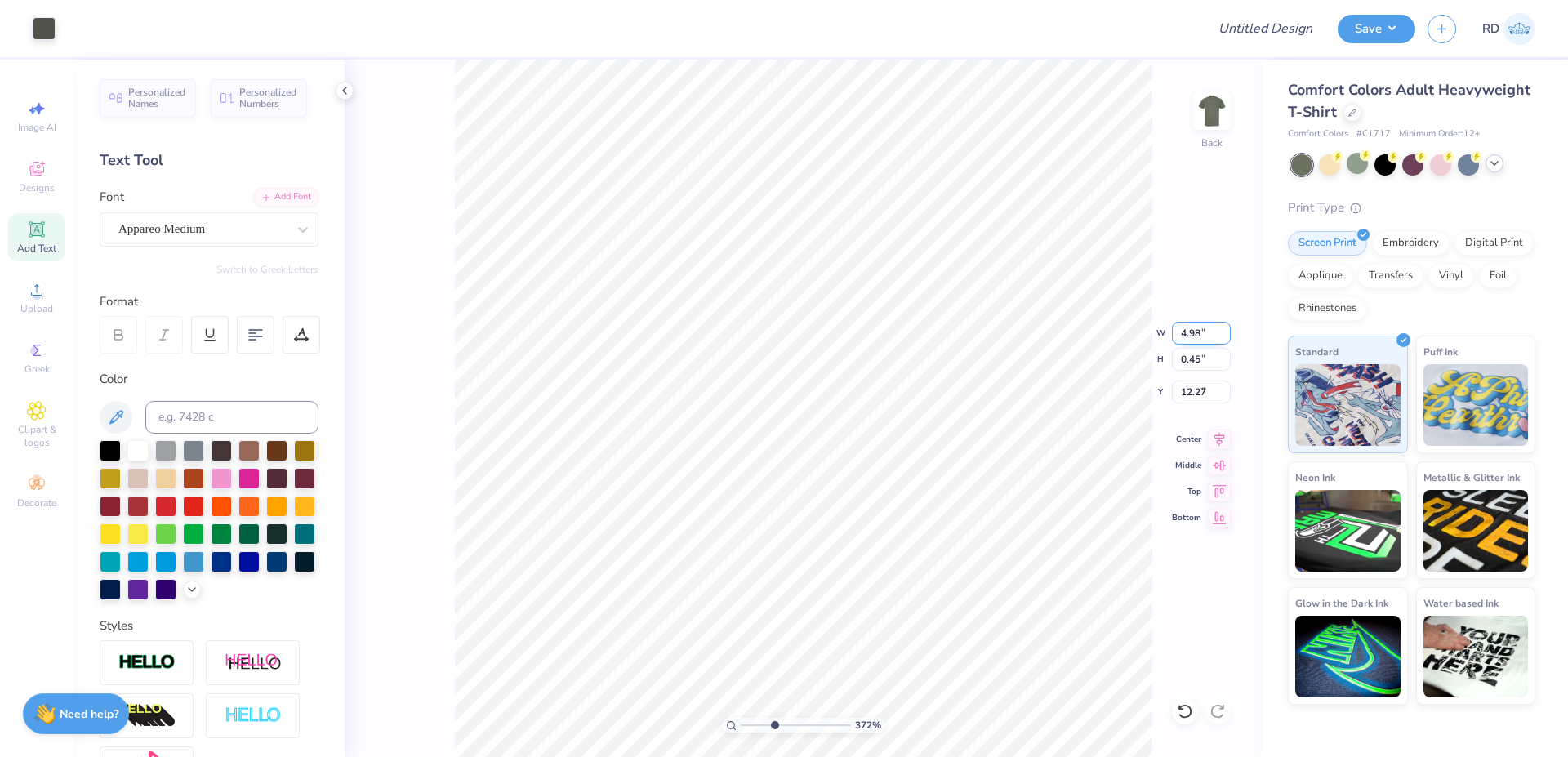
type input "7.00"
type input "5.05"
type input "6.30"
type input "4.98"
type input "0.45"
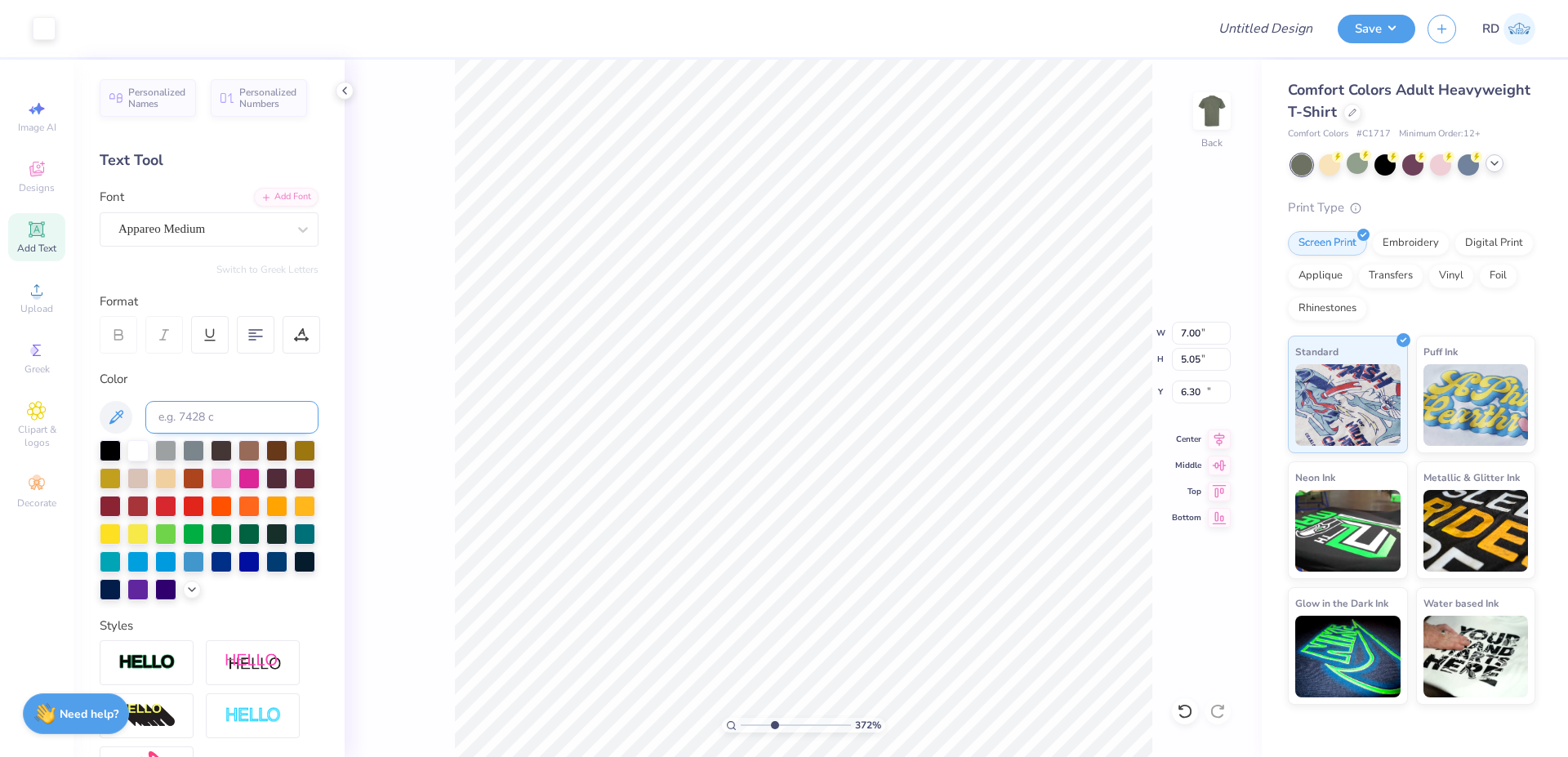
type input "12.27"
click at [208, 420] on input at bounding box center [232, 417] width 173 height 32
type input "418"
type input "10.90"
click at [942, 439] on icon at bounding box center [1219, 437] width 23 height 19
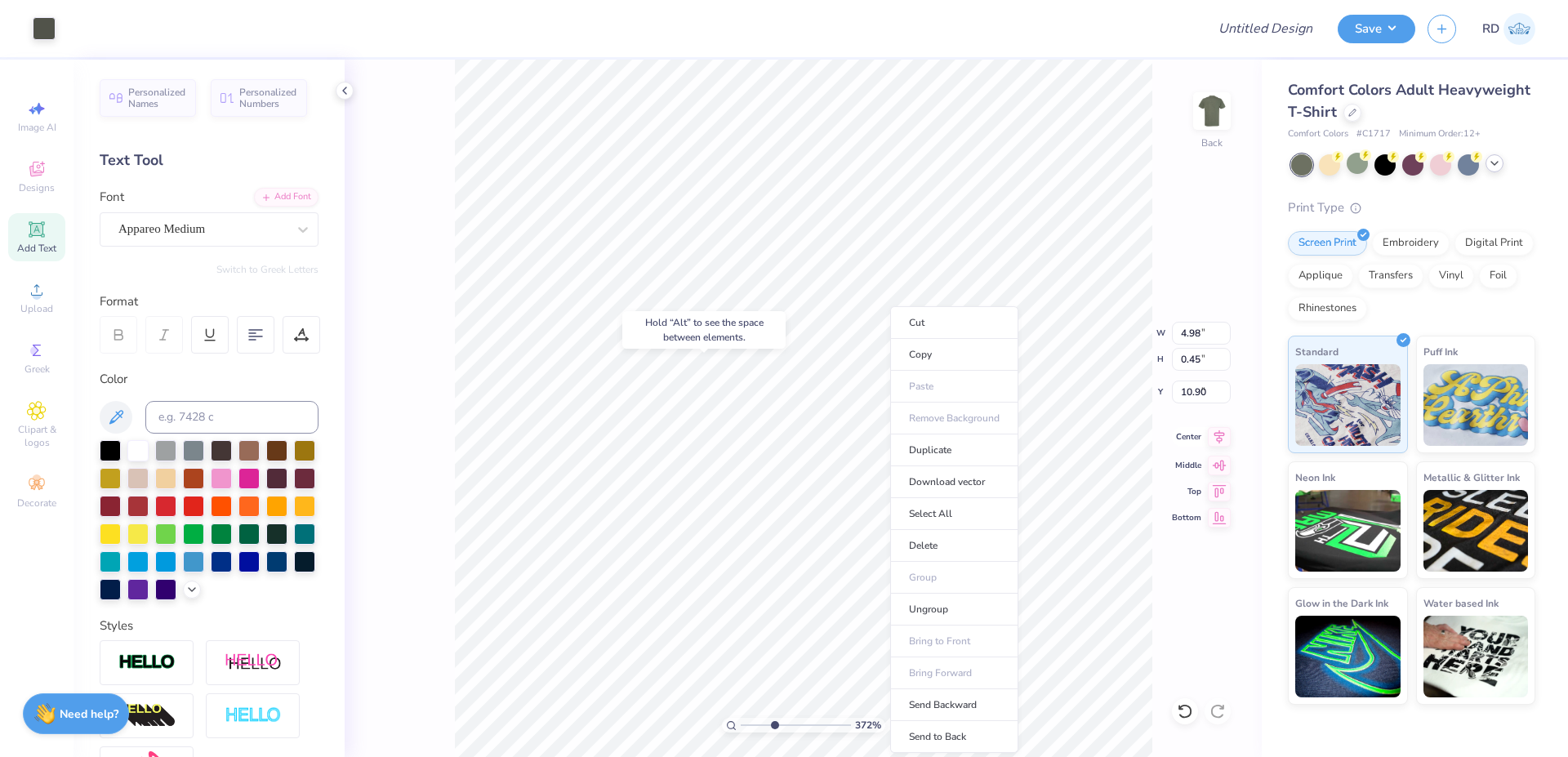
type input "7.00"
type input "5.05"
type input "6.30"
click at [942, 576] on li "Send to Back" at bounding box center [954, 737] width 128 height 32
type input "4.98"
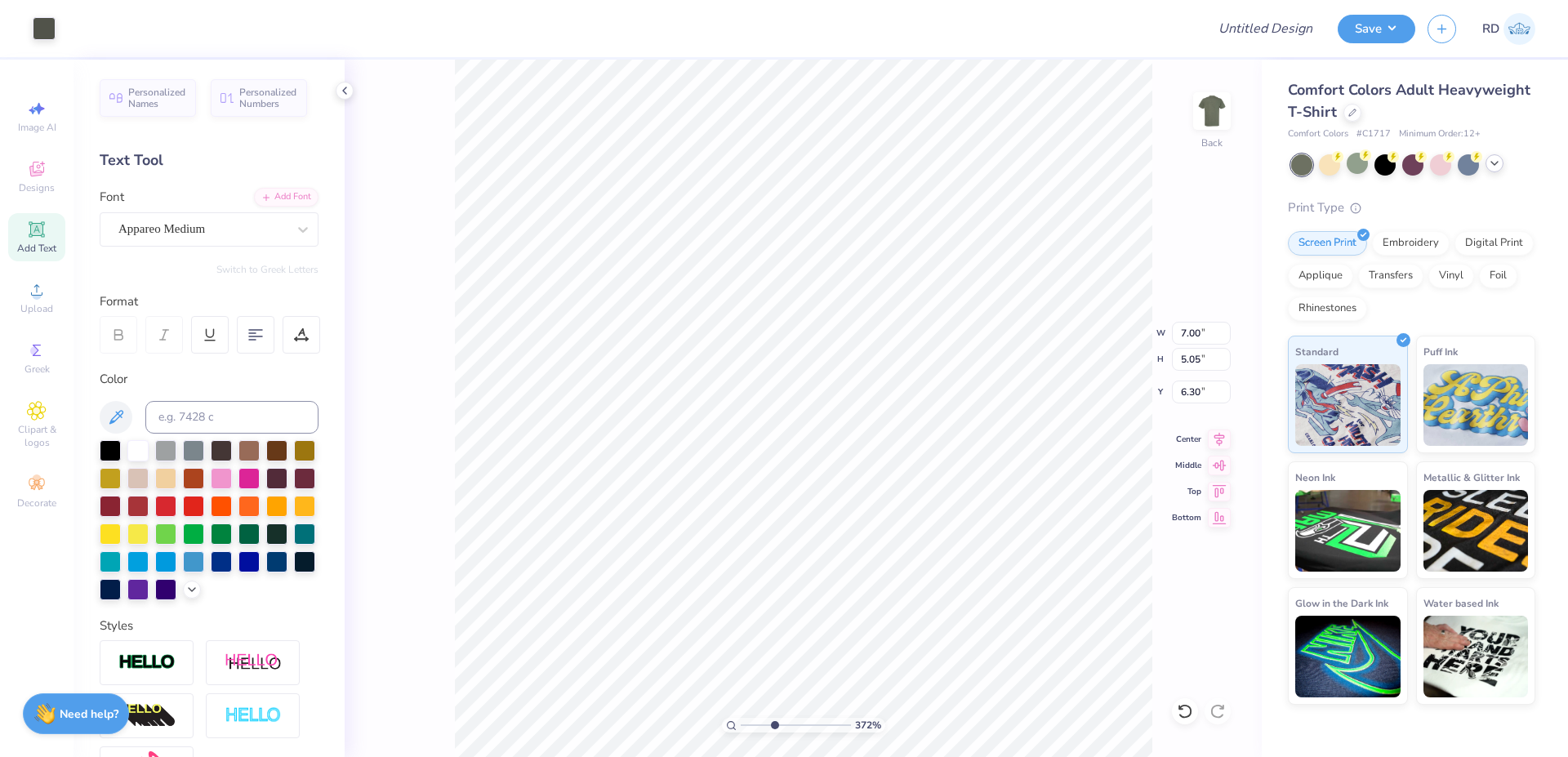
type input "0.45"
click at [918, 452] on li "Duplicate" at bounding box center [920, 450] width 128 height 32
type input "11.90"
click at [145, 449] on div at bounding box center [138, 449] width 21 height 21
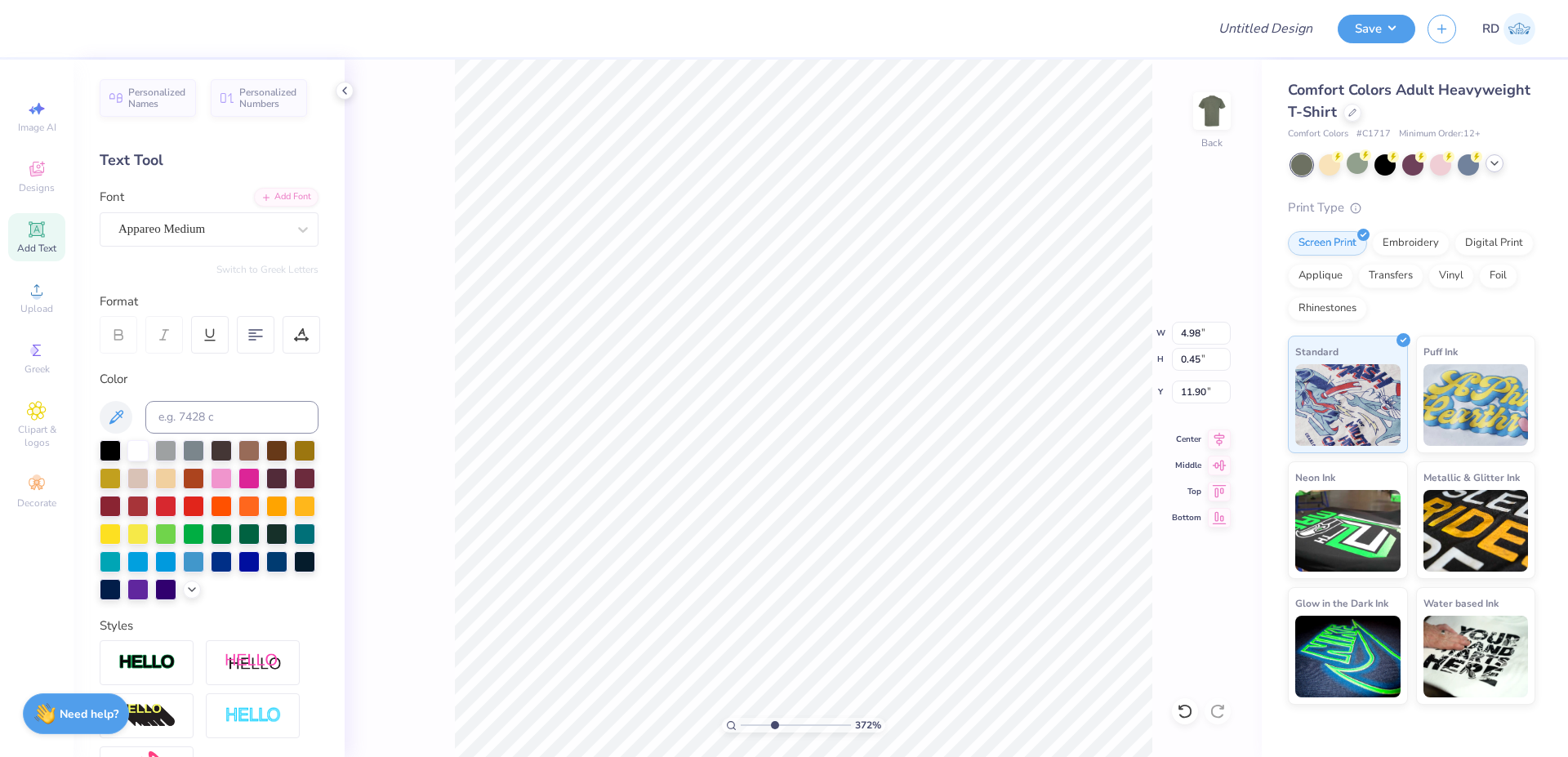
type textarea "Est. 1906"
click at [272, 184] on div "Personalized Names Personalized Numbers Text Tool Add Font Font Appareo Medium …" at bounding box center [209, 408] width 271 height 697
click at [275, 194] on div "Add Font" at bounding box center [286, 195] width 65 height 18
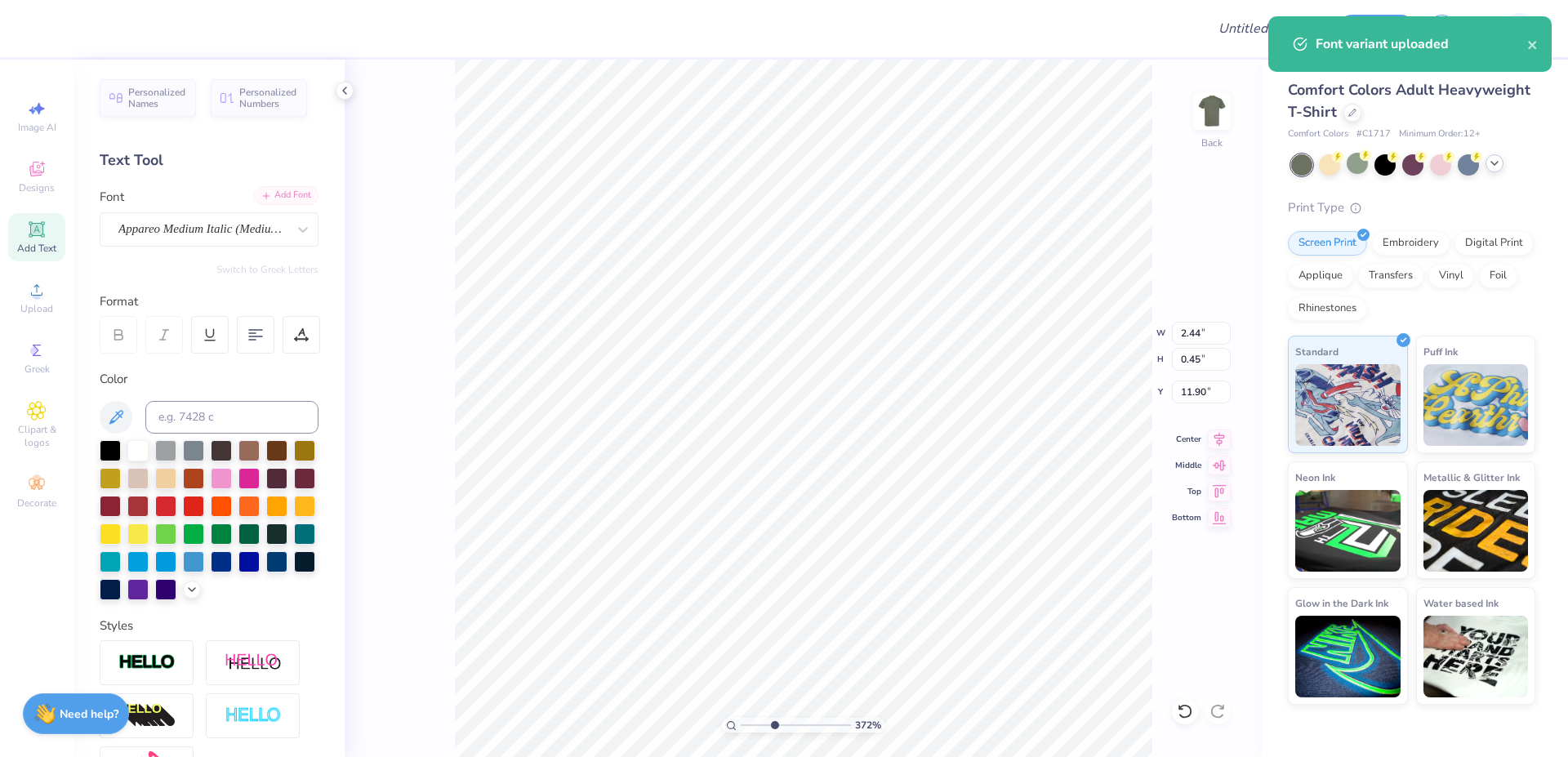
type input "2.49"
type input "0.46"
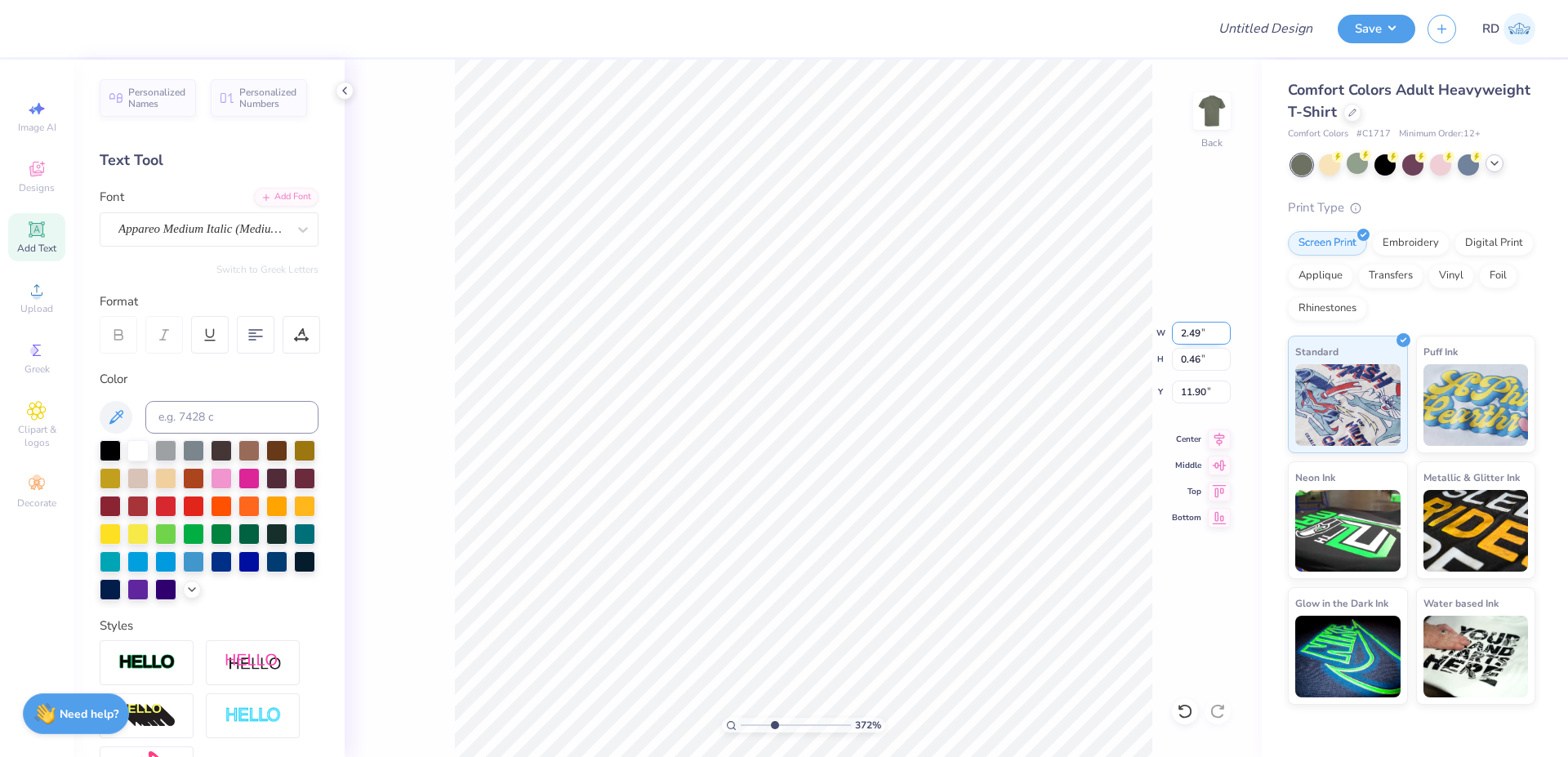
click at [942, 337] on input "2.49" at bounding box center [1200, 333] width 59 height 23
paste input "266"
type input "2.27"
type input "0.41"
type input "10.37"
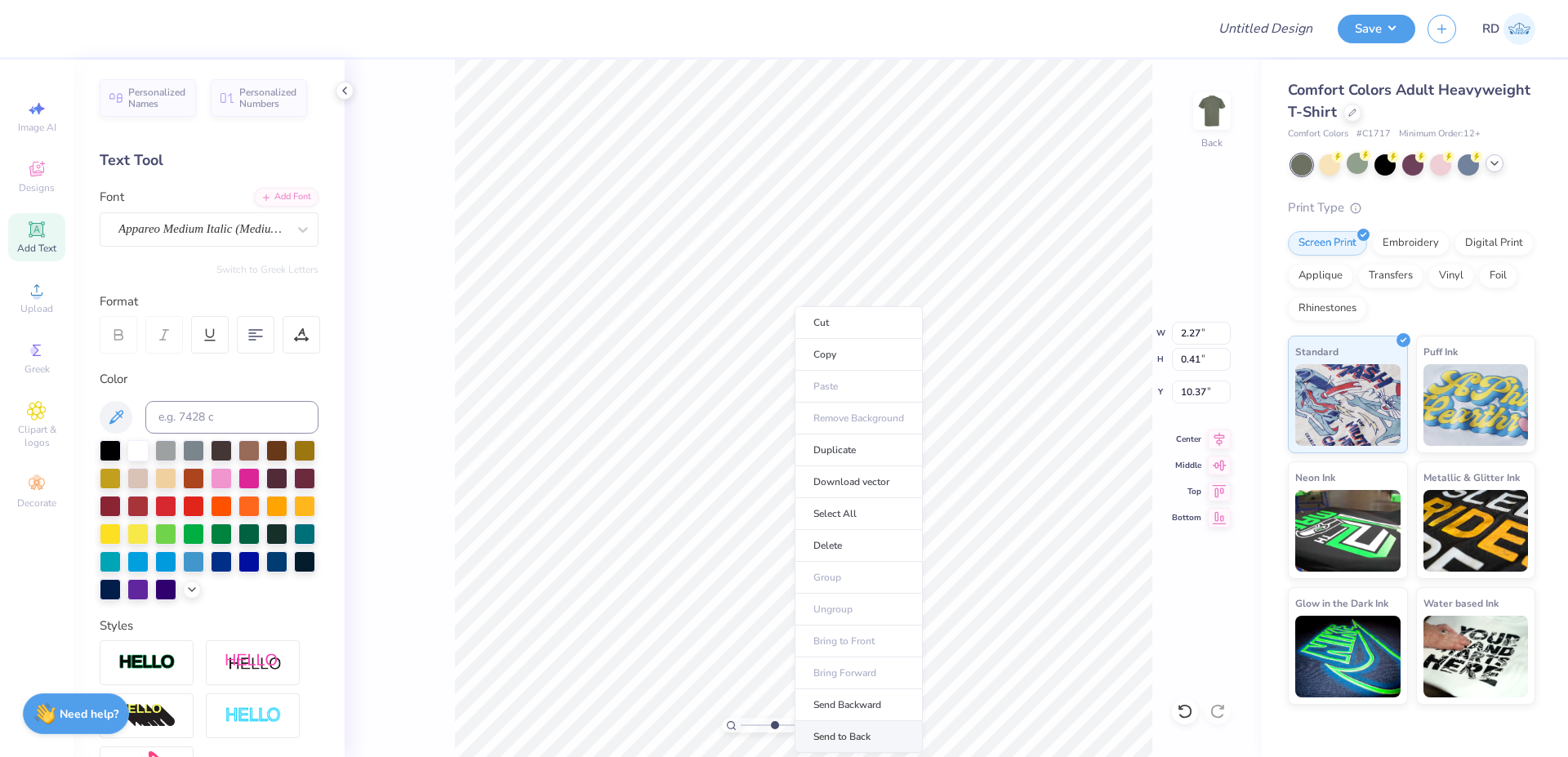
click at [848, 576] on li "Send to Back" at bounding box center [858, 737] width 128 height 32
click at [863, 576] on li "Ungroup" at bounding box center [863, 610] width 128 height 32
click at [798, 576] on input "range" at bounding box center [796, 725] width 111 height 15
type input "8.56"
click at [827, 576] on input "range" at bounding box center [796, 725] width 111 height 15
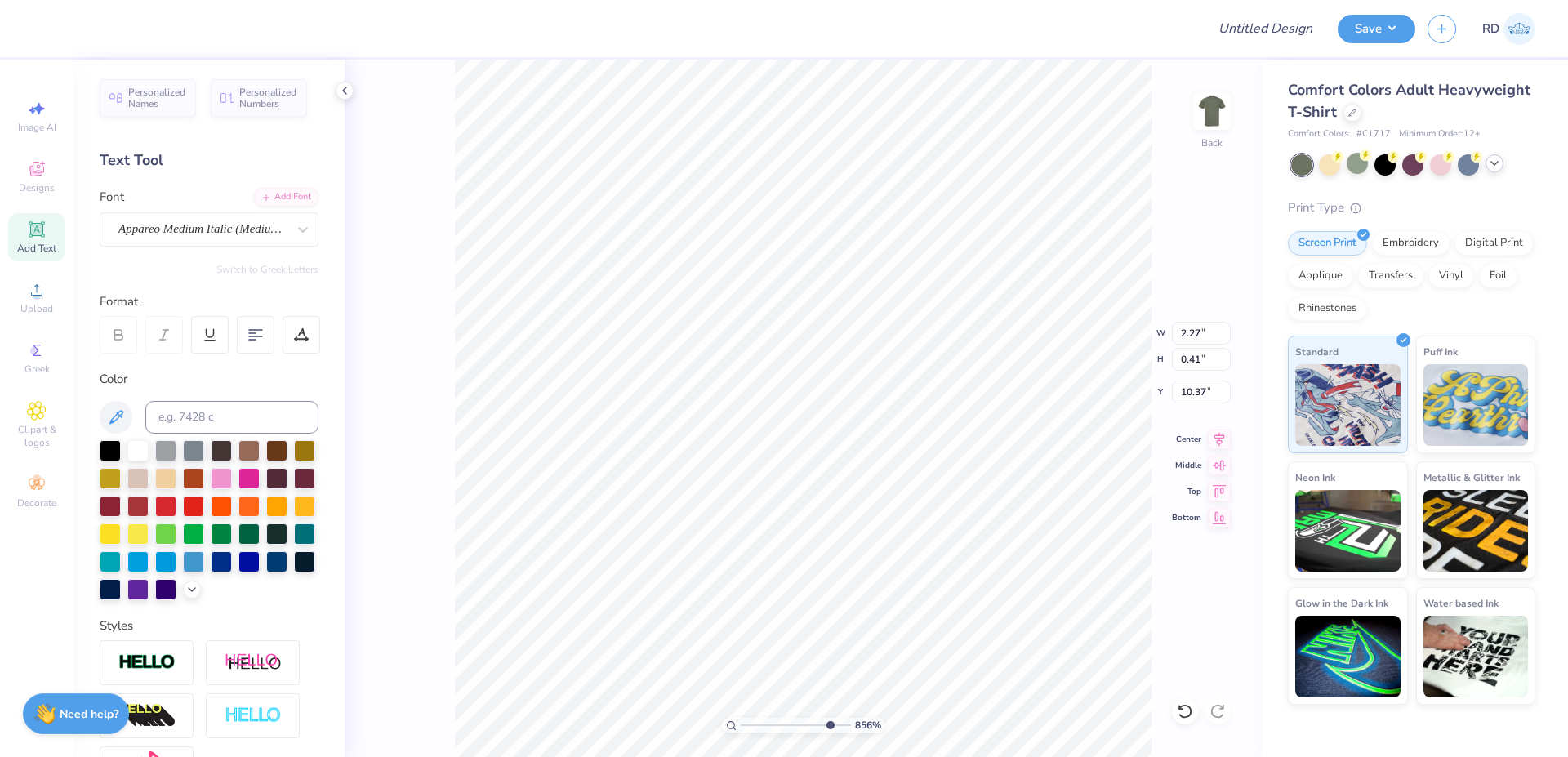
type input "10.41"
type input "7.00"
type input "5.05"
type input "6.30"
click at [935, 576] on li "Send to Back" at bounding box center [934, 737] width 128 height 32
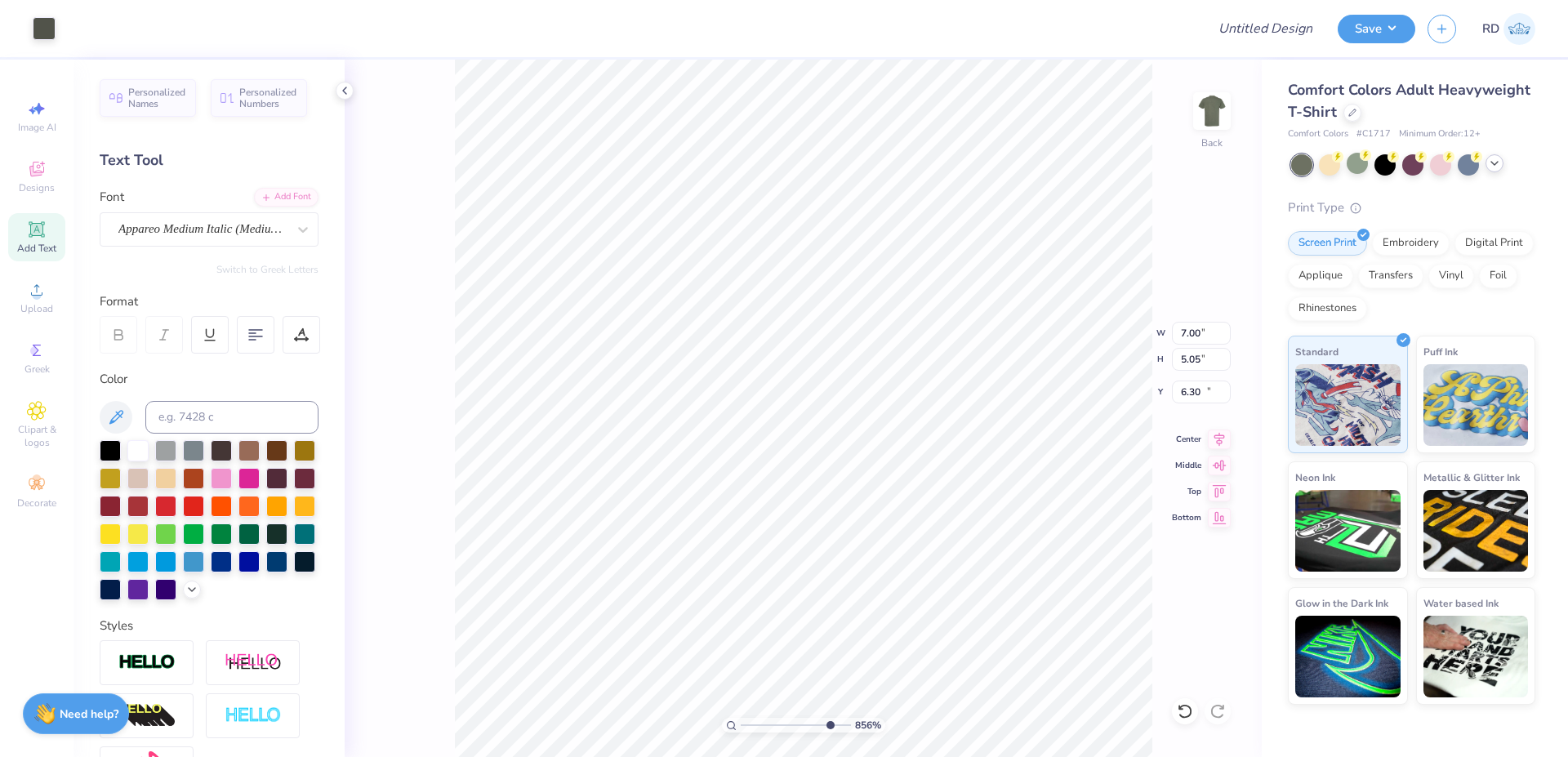
type input "0.27"
type input "0.40"
type input "10.41"
type input "0.40"
type input "10.42"
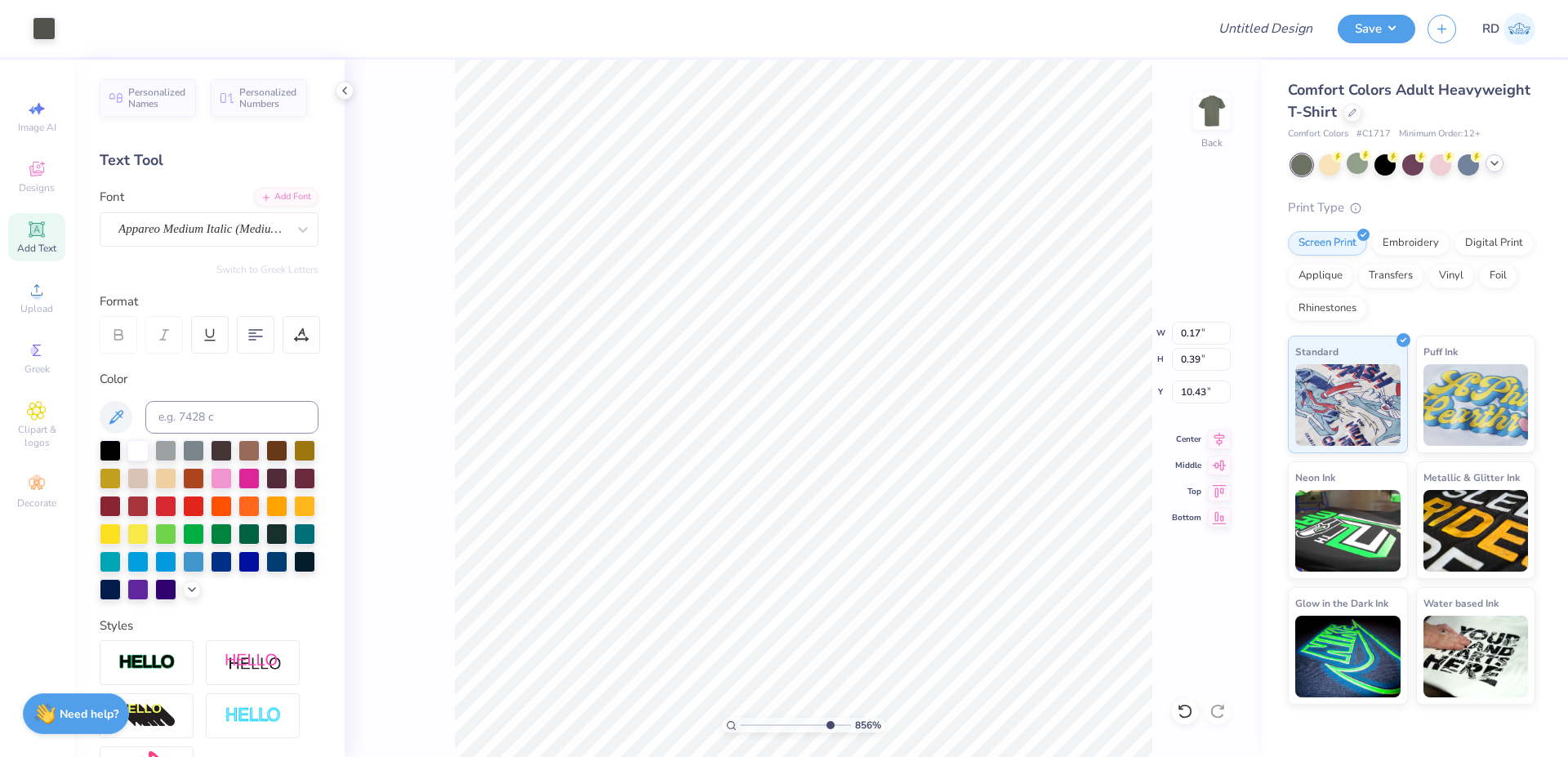
type input "0.07"
type input "10.75"
type input "0.22"
type input "0.29"
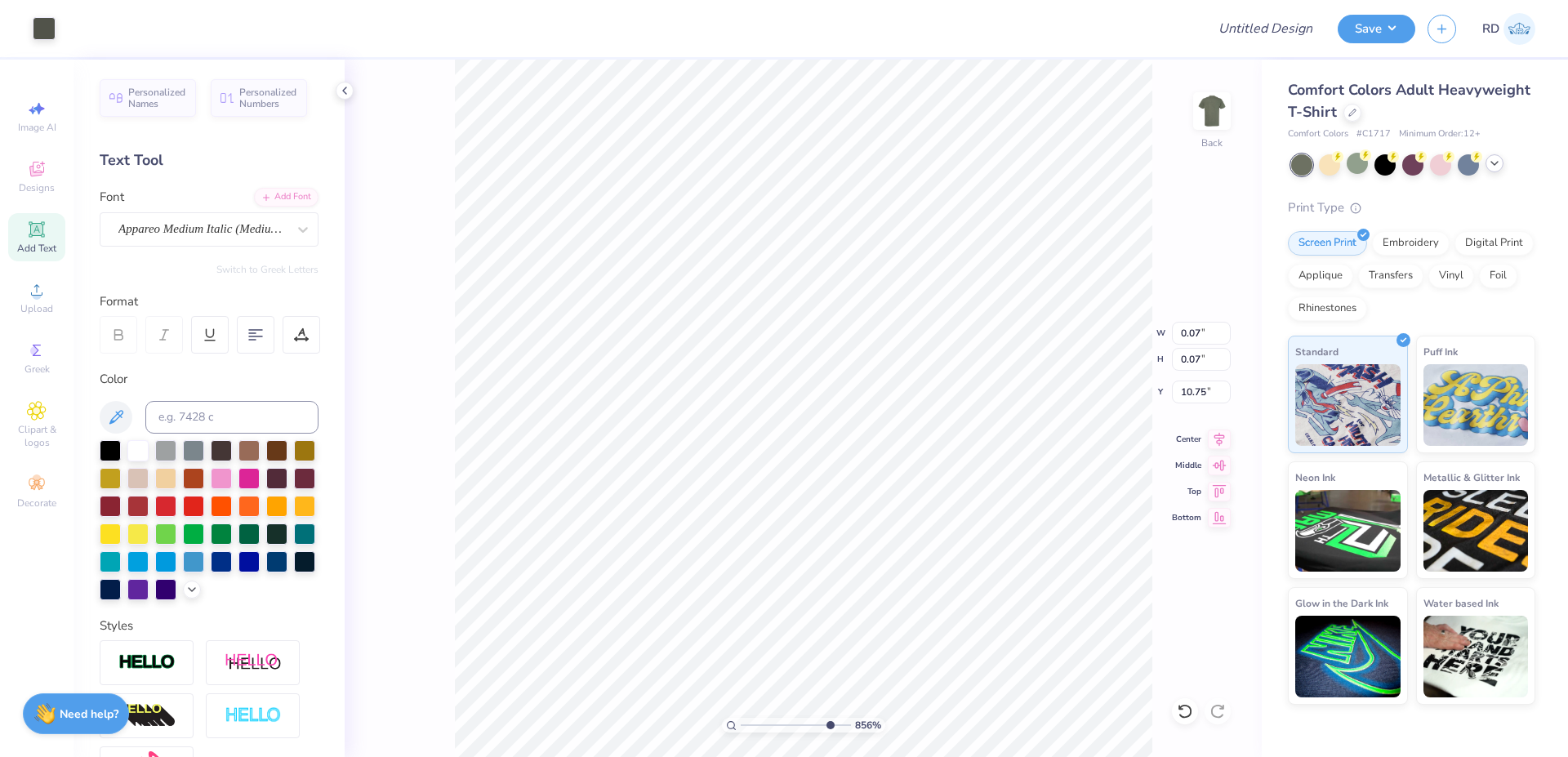
type input "10.53"
type input "0.42"
type input "0.40"
type input "10.43"
type input "7.00"
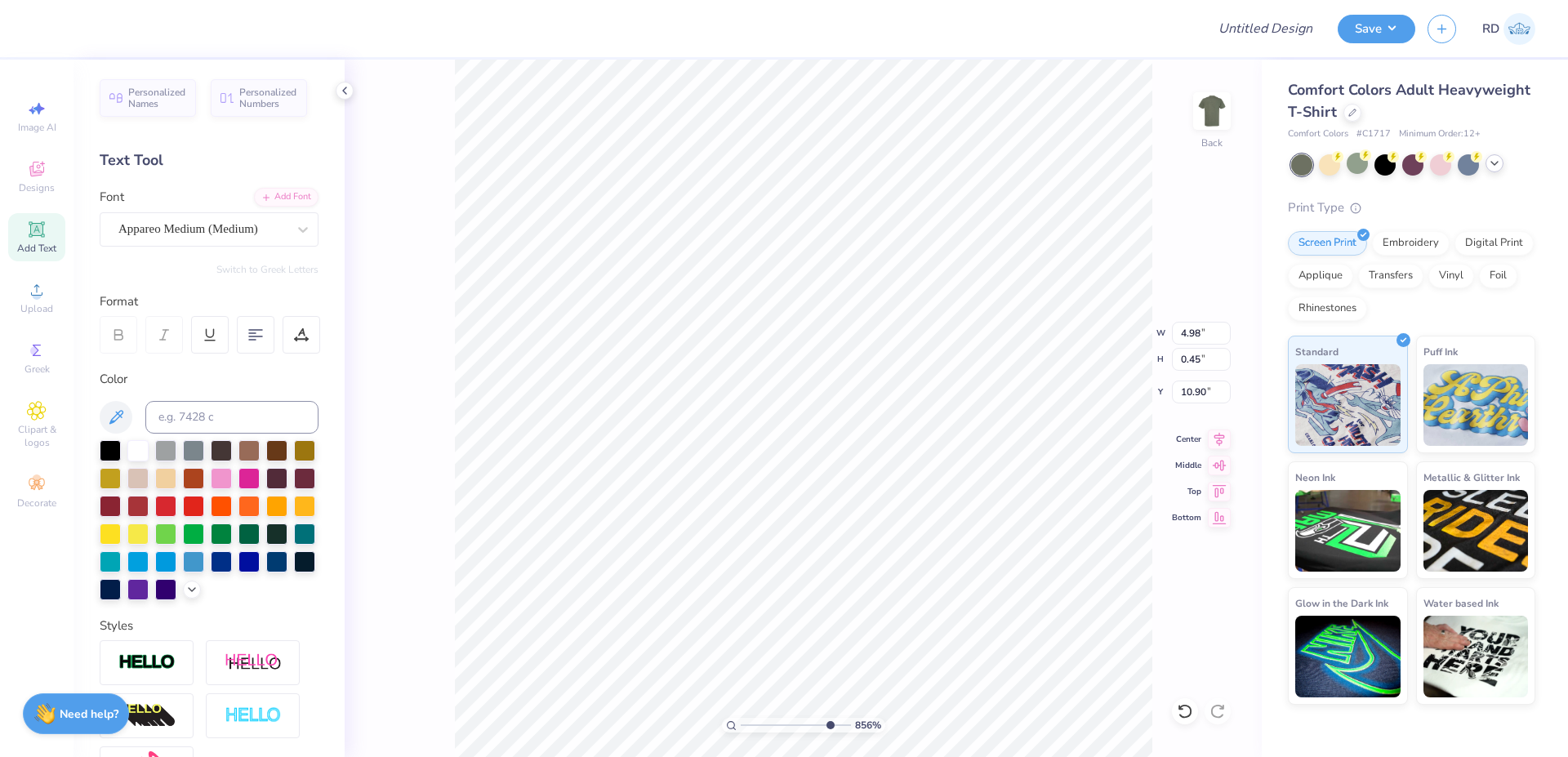
type input "5.05"
type input "6.30"
type input "2.27"
type input "0.41"
type input "10.41"
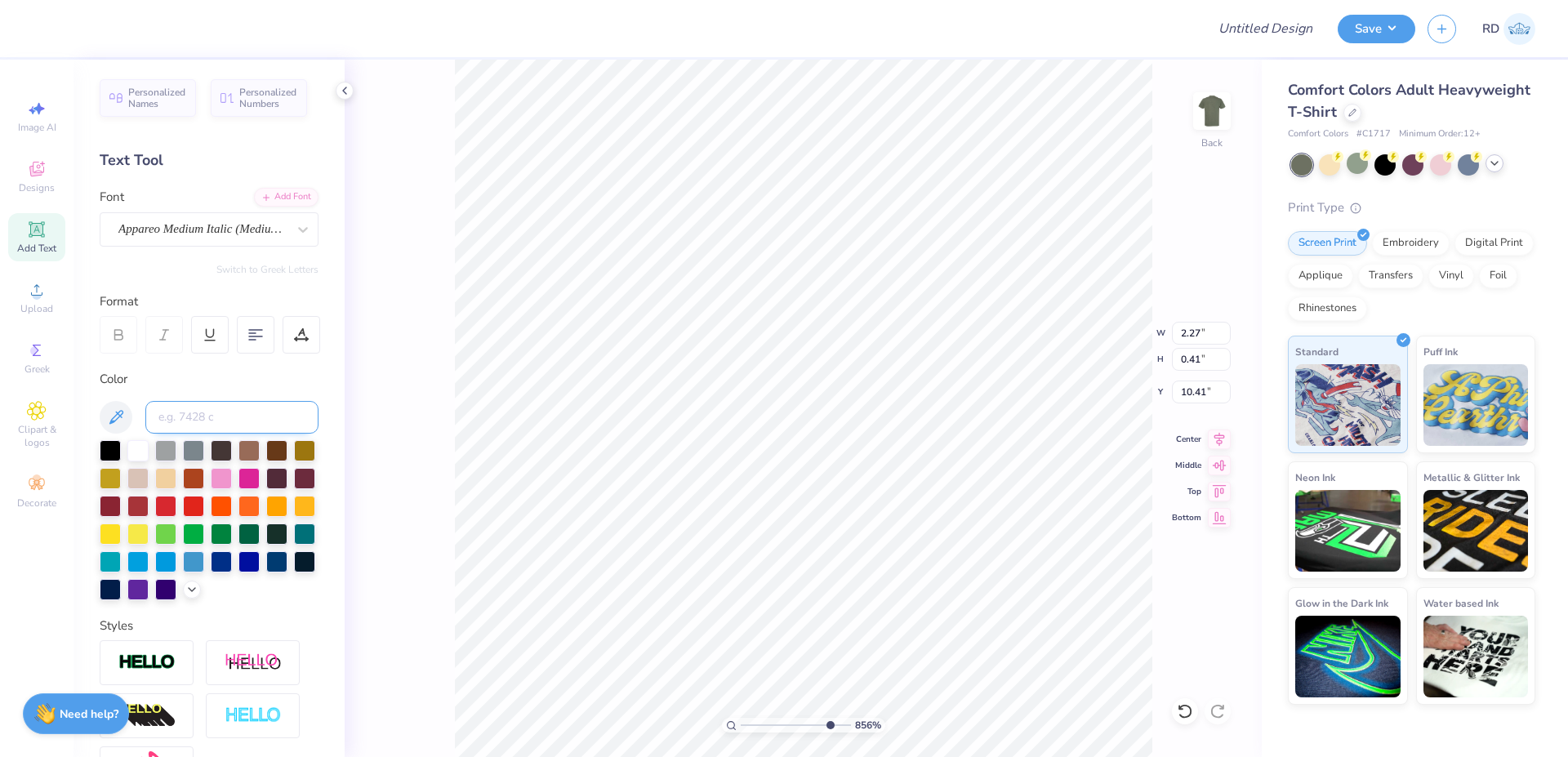
click at [243, 418] on input at bounding box center [232, 417] width 173 height 32
type input "418"
drag, startPoint x: 785, startPoint y: 725, endPoint x: 723, endPoint y: 727, distance: 62.0
click at [741, 576] on input "range" at bounding box center [796, 725] width 111 height 15
click at [776, 576] on input "range" at bounding box center [796, 725] width 111 height 15
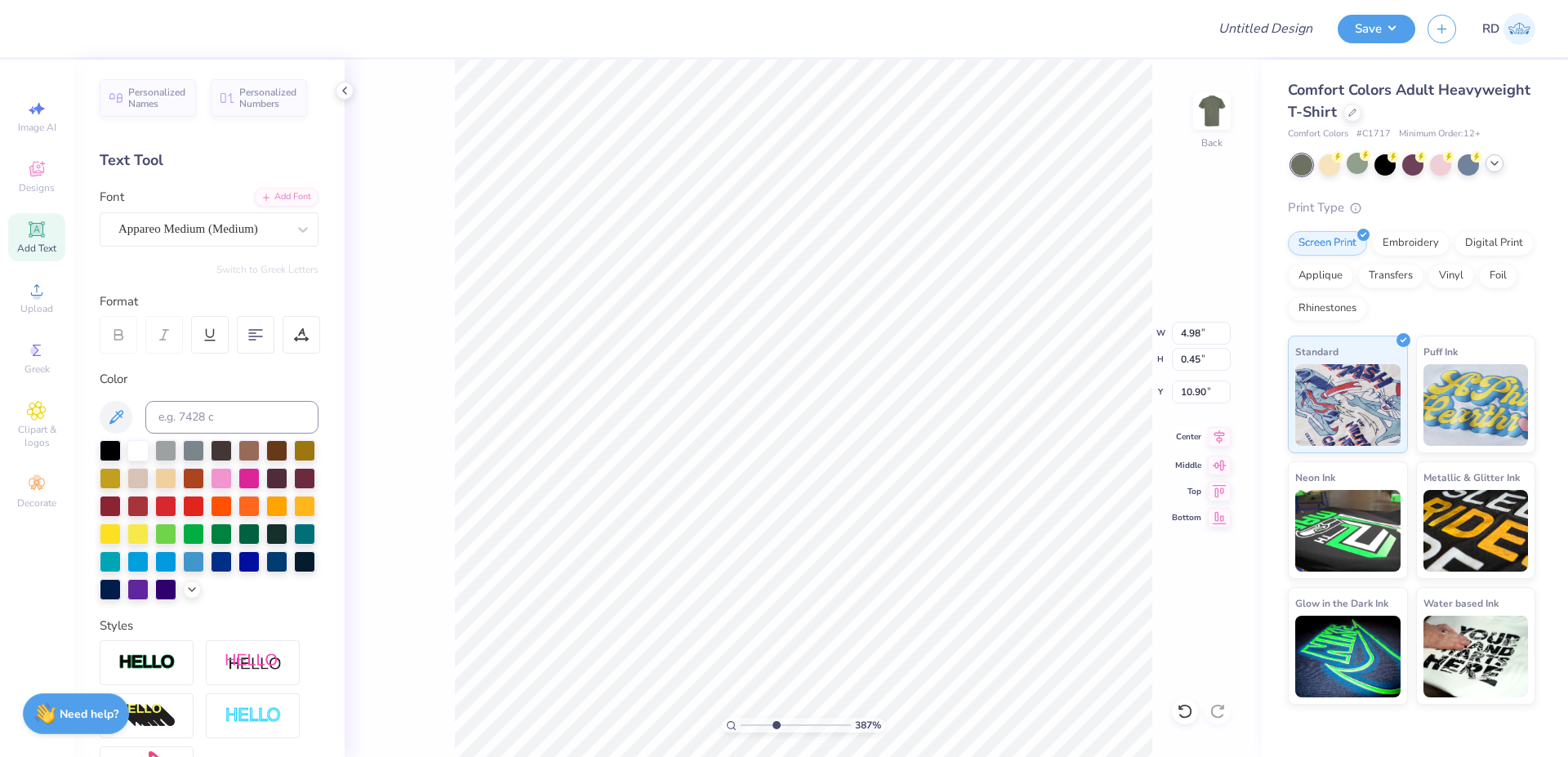
click at [942, 437] on icon at bounding box center [1219, 437] width 23 height 19
click at [761, 576] on input "range" at bounding box center [796, 725] width 111 height 15
click at [942, 437] on icon at bounding box center [1219, 437] width 23 height 19
click at [752, 576] on input "range" at bounding box center [796, 725] width 111 height 15
type input "1"
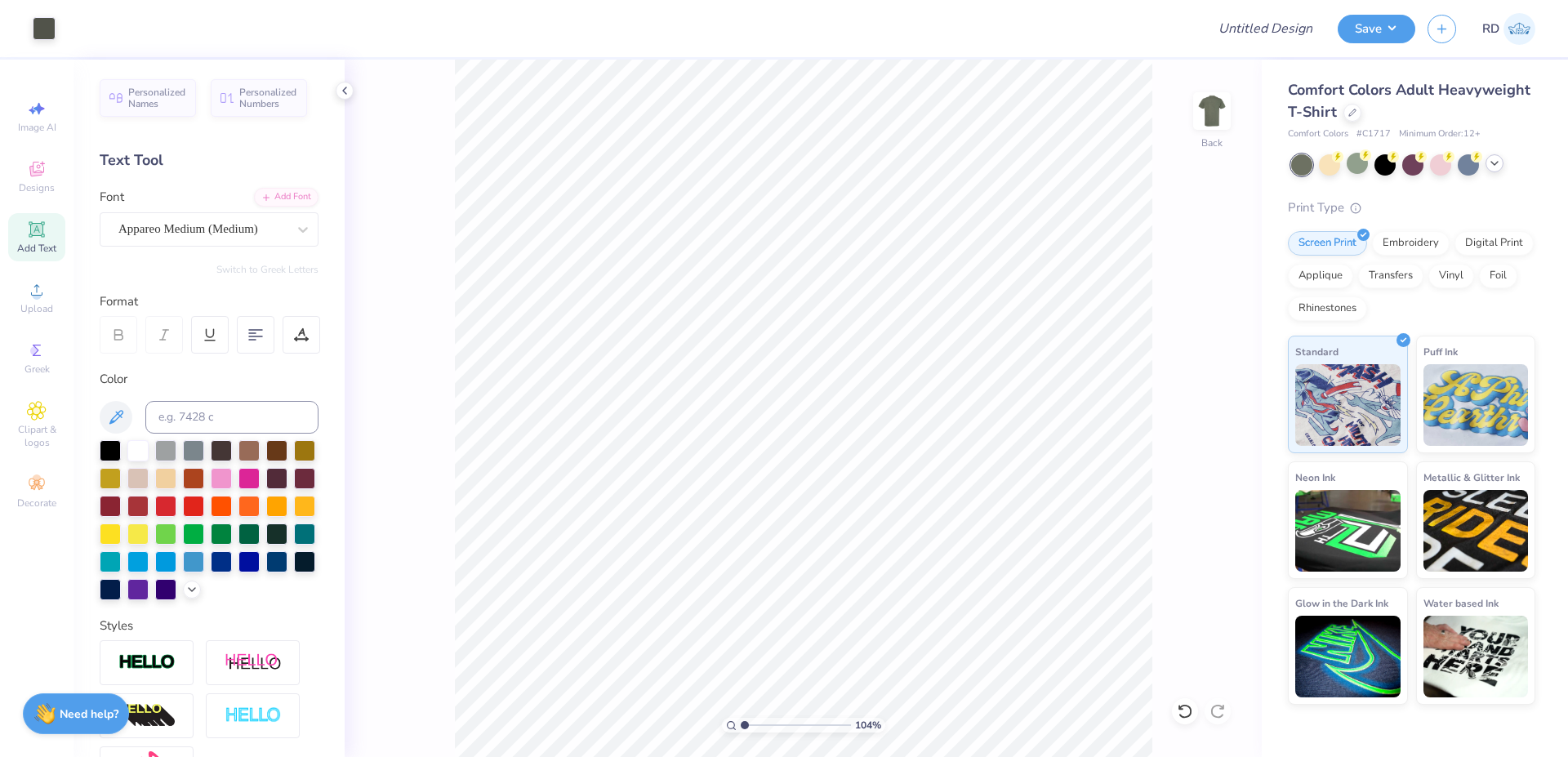
click at [742, 576] on input "range" at bounding box center [796, 725] width 111 height 15
click at [942, 399] on input "6.30" at bounding box center [1200, 392] width 59 height 23
type input "3.00"
drag, startPoint x: 1215, startPoint y: 430, endPoint x: 812, endPoint y: 0, distance: 589.3
click at [942, 430] on icon at bounding box center [1219, 439] width 23 height 19
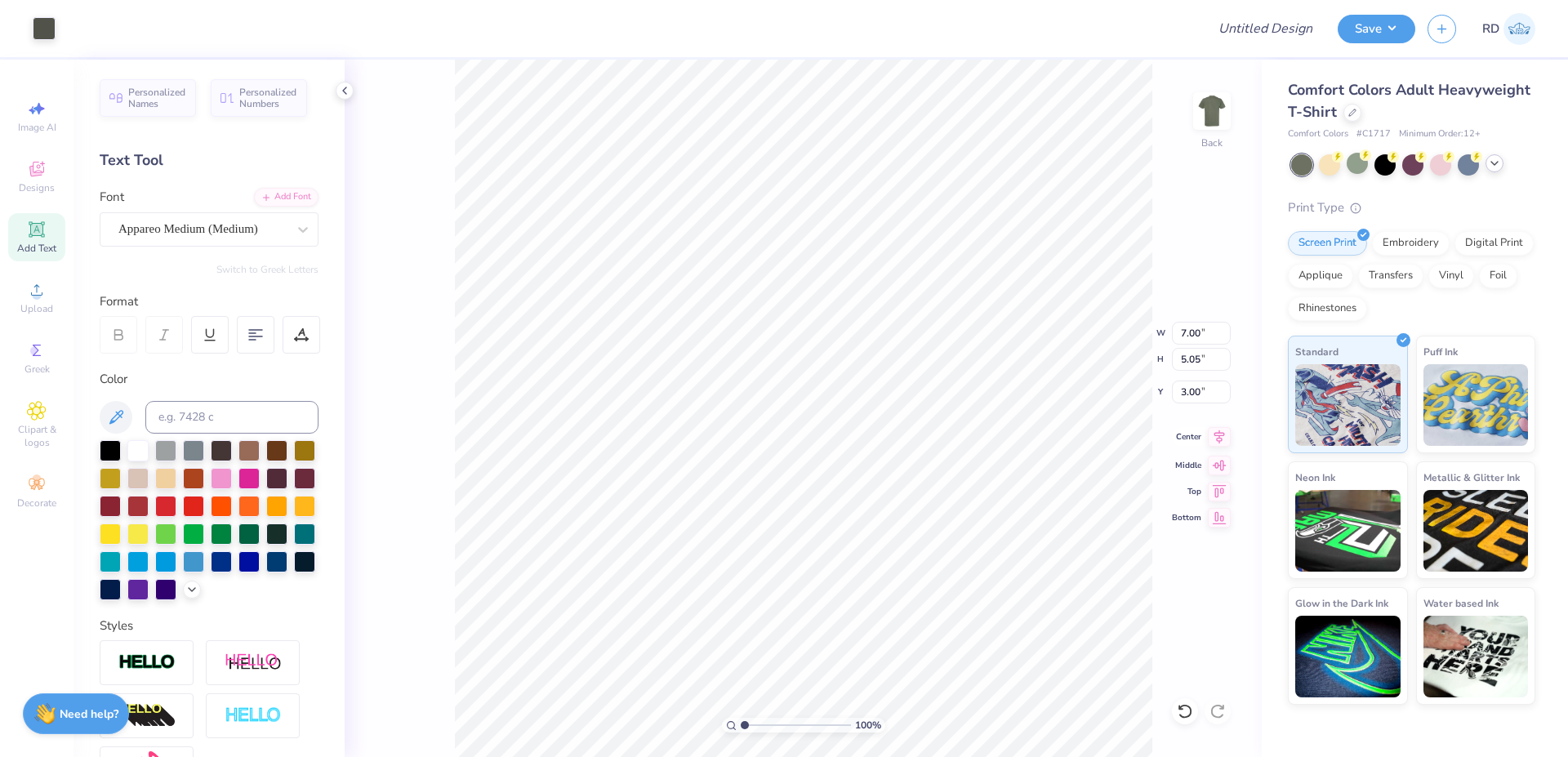
click at [942, 443] on icon at bounding box center [1219, 437] width 23 height 19
click at [942, 33] on input "Design Title" at bounding box center [1245, 28] width 160 height 32
paste input "FPS239389"
type input "FPS239389"
click at [942, 37] on button "Save" at bounding box center [1376, 26] width 77 height 29
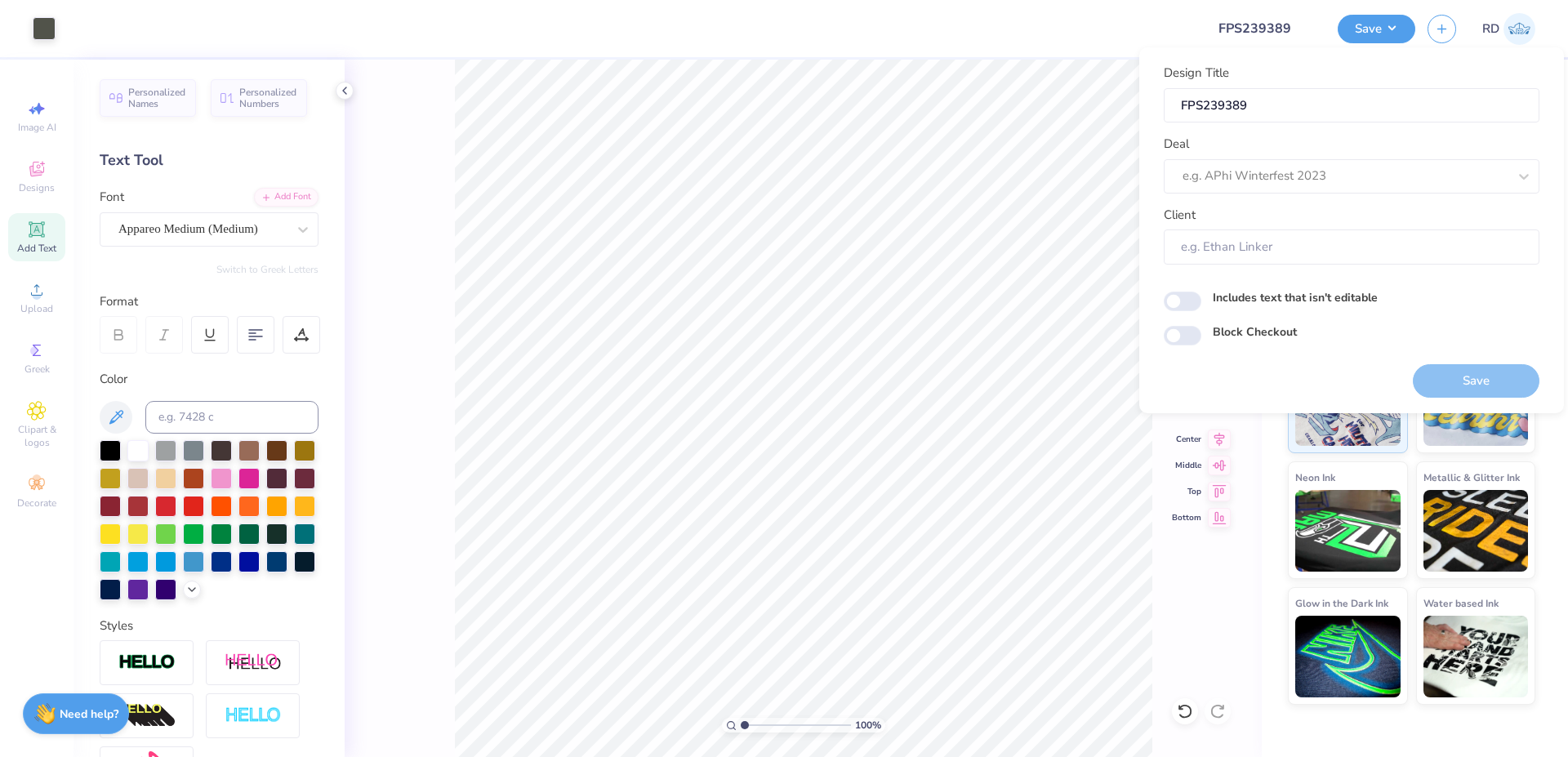
click at [942, 194] on div "Design Title FPS239389 Deal e.g. APhi Winterfest 2023 Client" at bounding box center [1351, 164] width 376 height 201
click at [942, 166] on div "e.g. APhi Winterfest 2023" at bounding box center [1328, 175] width 296 height 25
click at [942, 217] on div "Design Tool Gallery" at bounding box center [1350, 219] width 362 height 27
type input "gallery"
type input "Design Tool Gallery User"
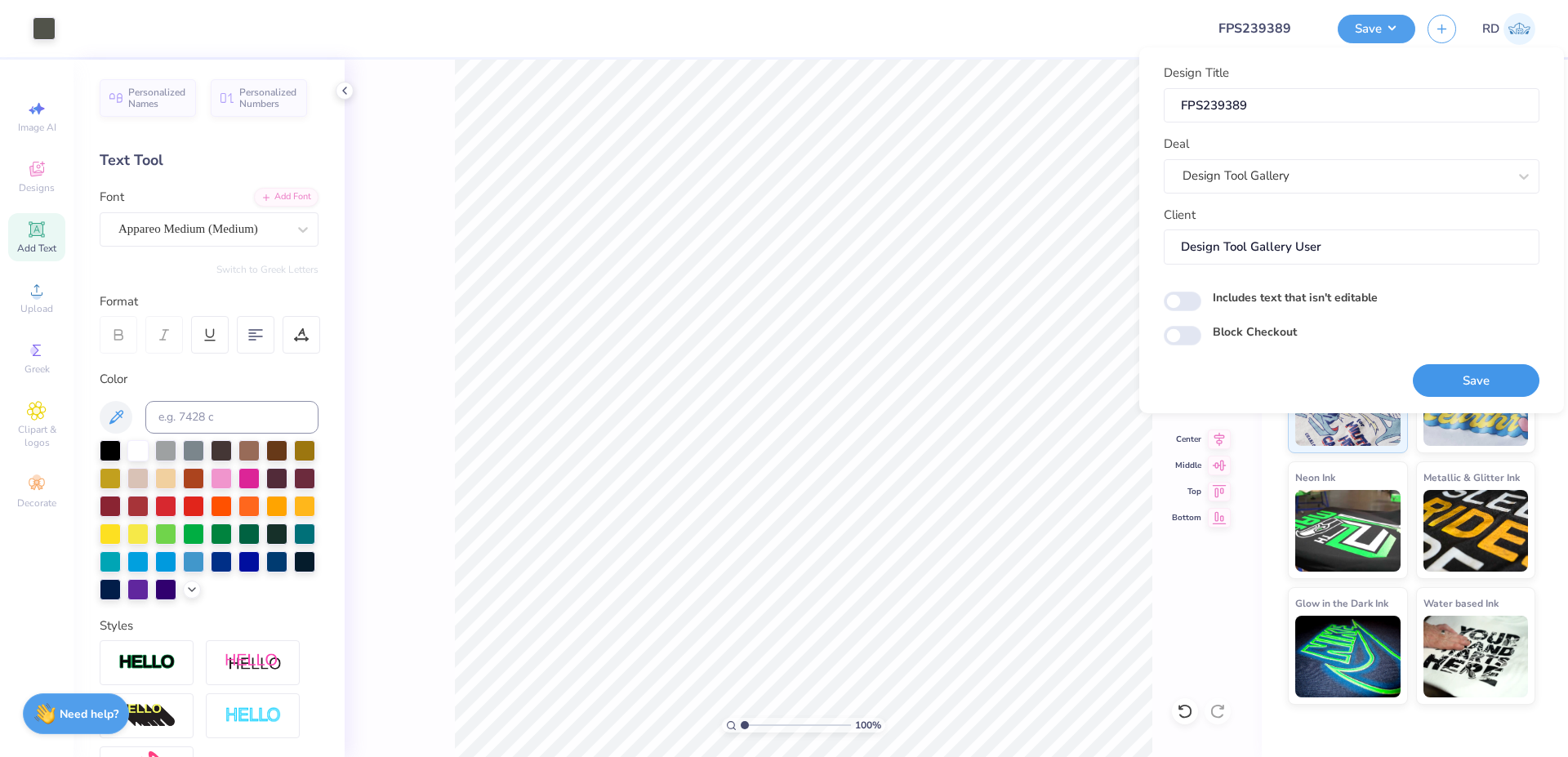
click at [942, 387] on button "Save" at bounding box center [1476, 381] width 126 height 33
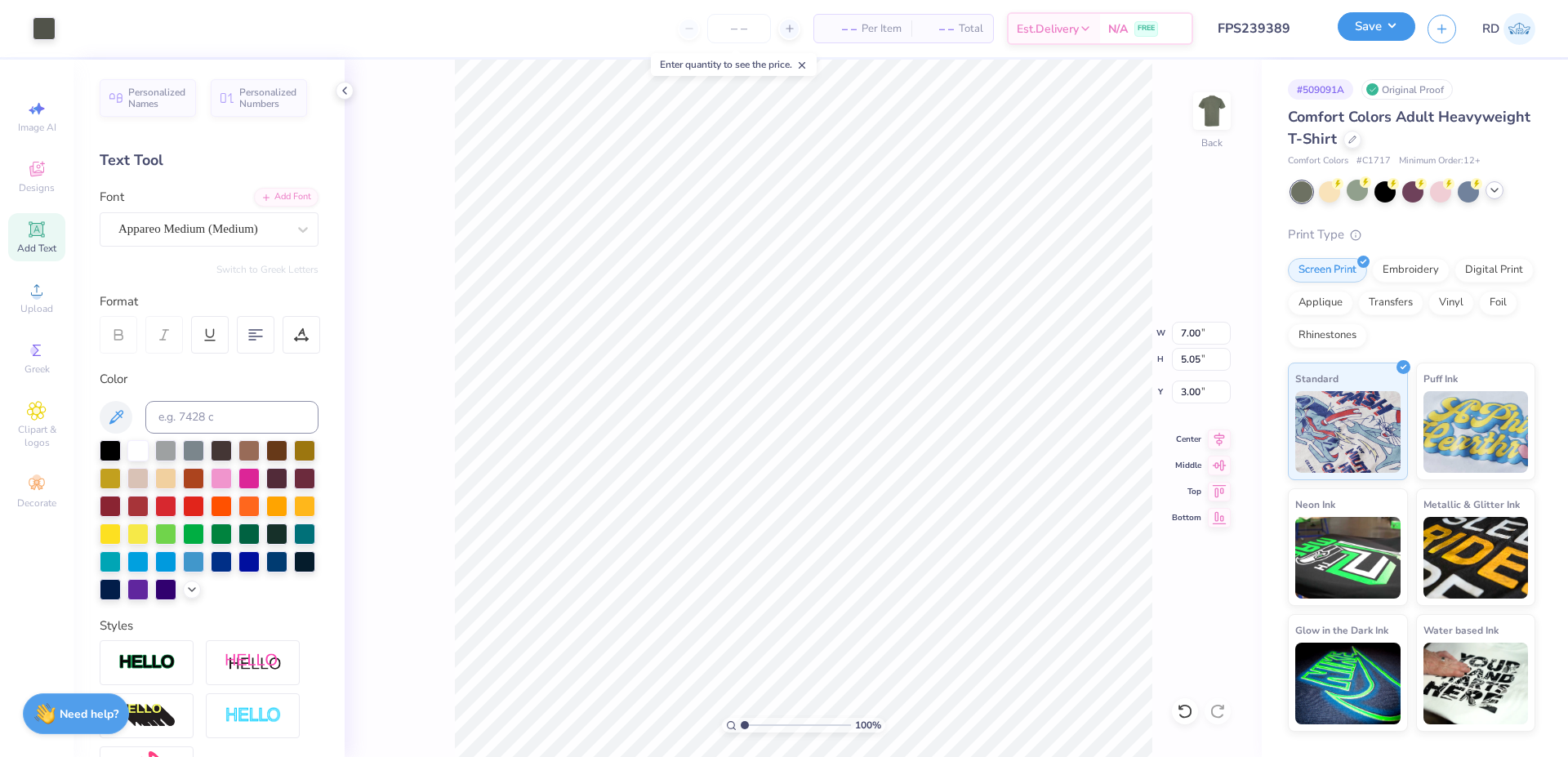
click at [942, 31] on button "Save" at bounding box center [1376, 26] width 77 height 29
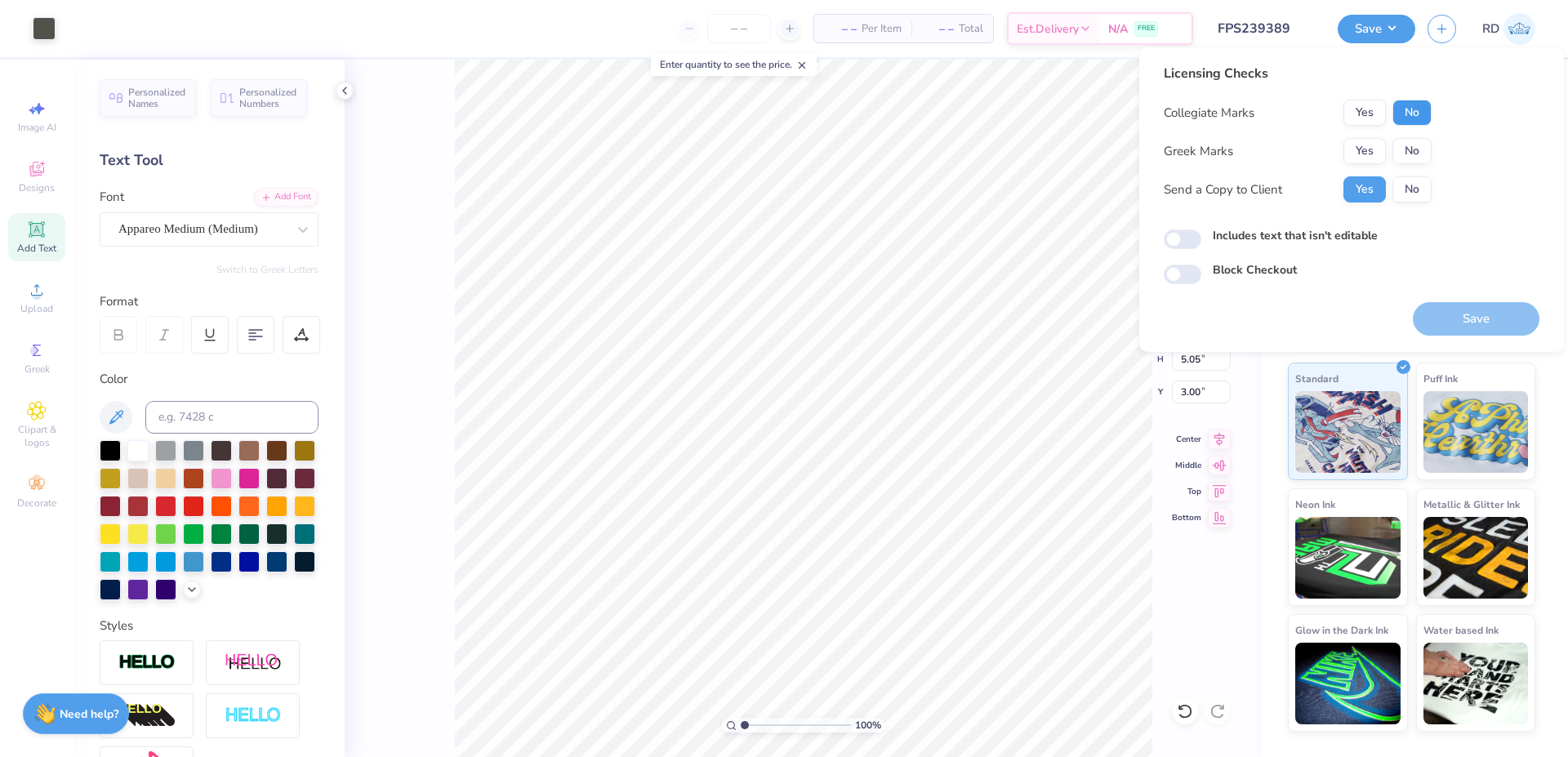
click at [942, 111] on button "No" at bounding box center [1412, 113] width 39 height 26
click at [942, 153] on button "Yes" at bounding box center [1364, 151] width 42 height 26
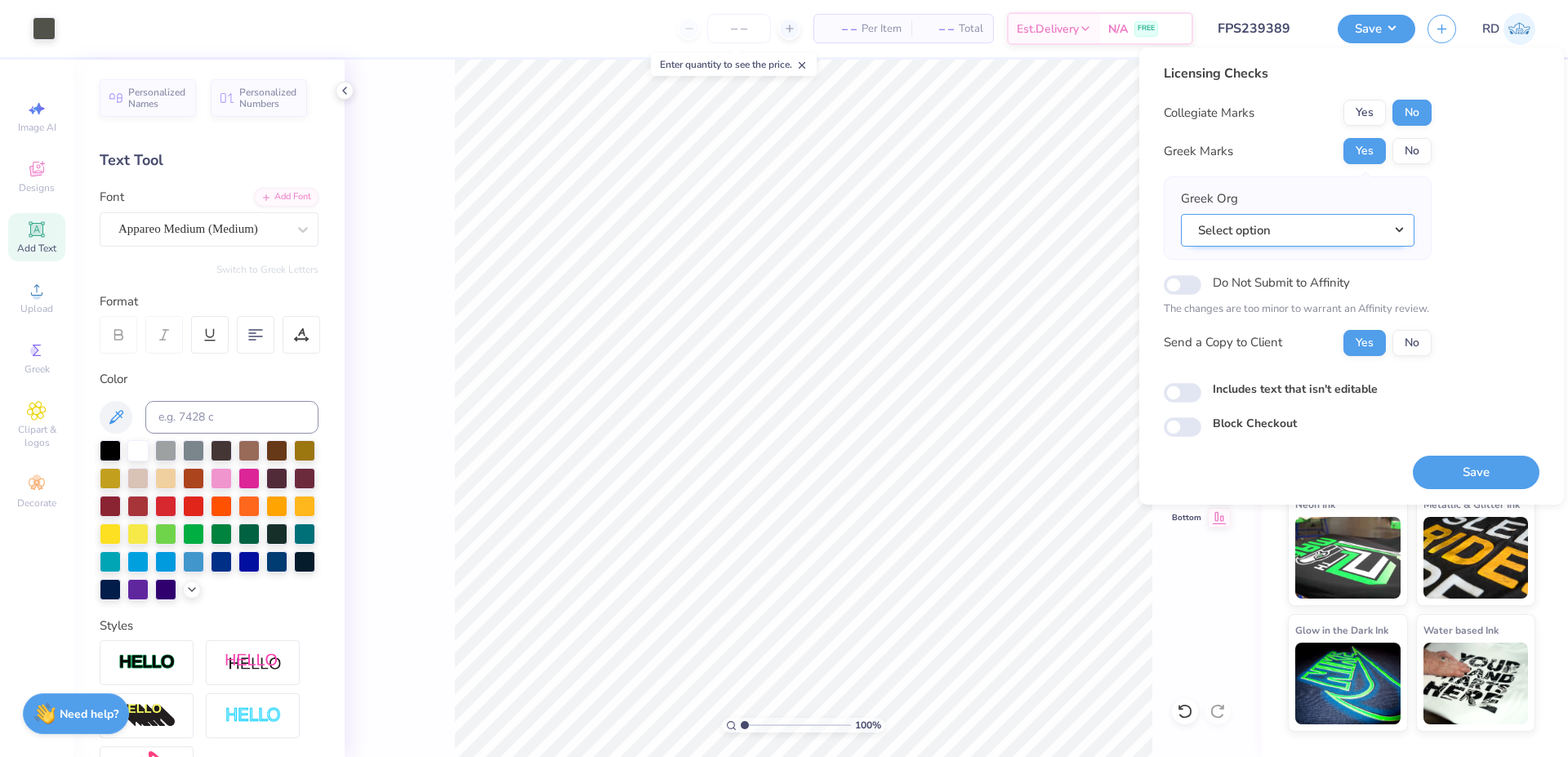
click at [942, 229] on button "Select option" at bounding box center [1298, 231] width 233 height 33
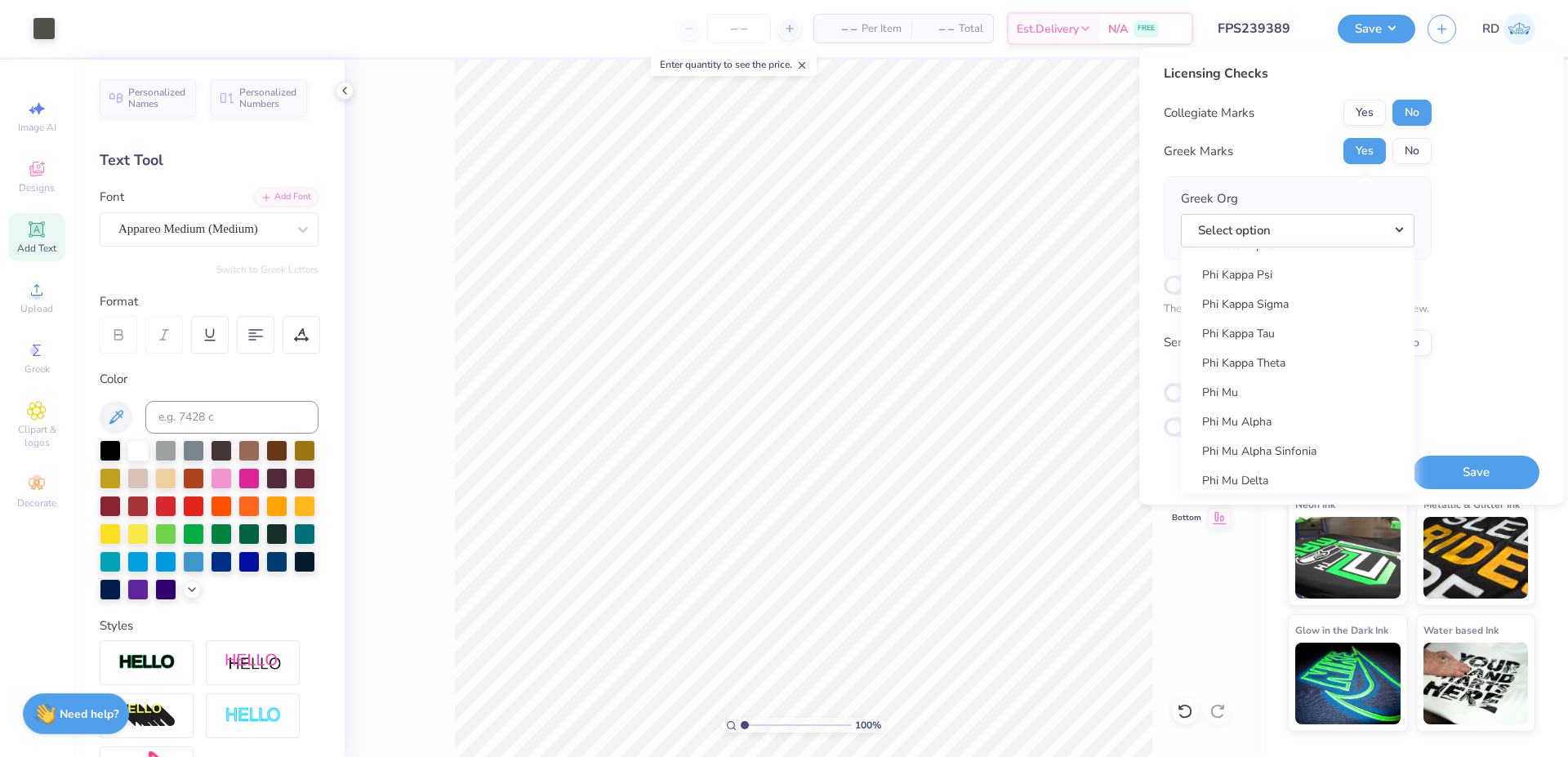
scroll to position [8773, 0]
click at [942, 286] on link "Phi Kappa Tau" at bounding box center [1297, 282] width 220 height 27
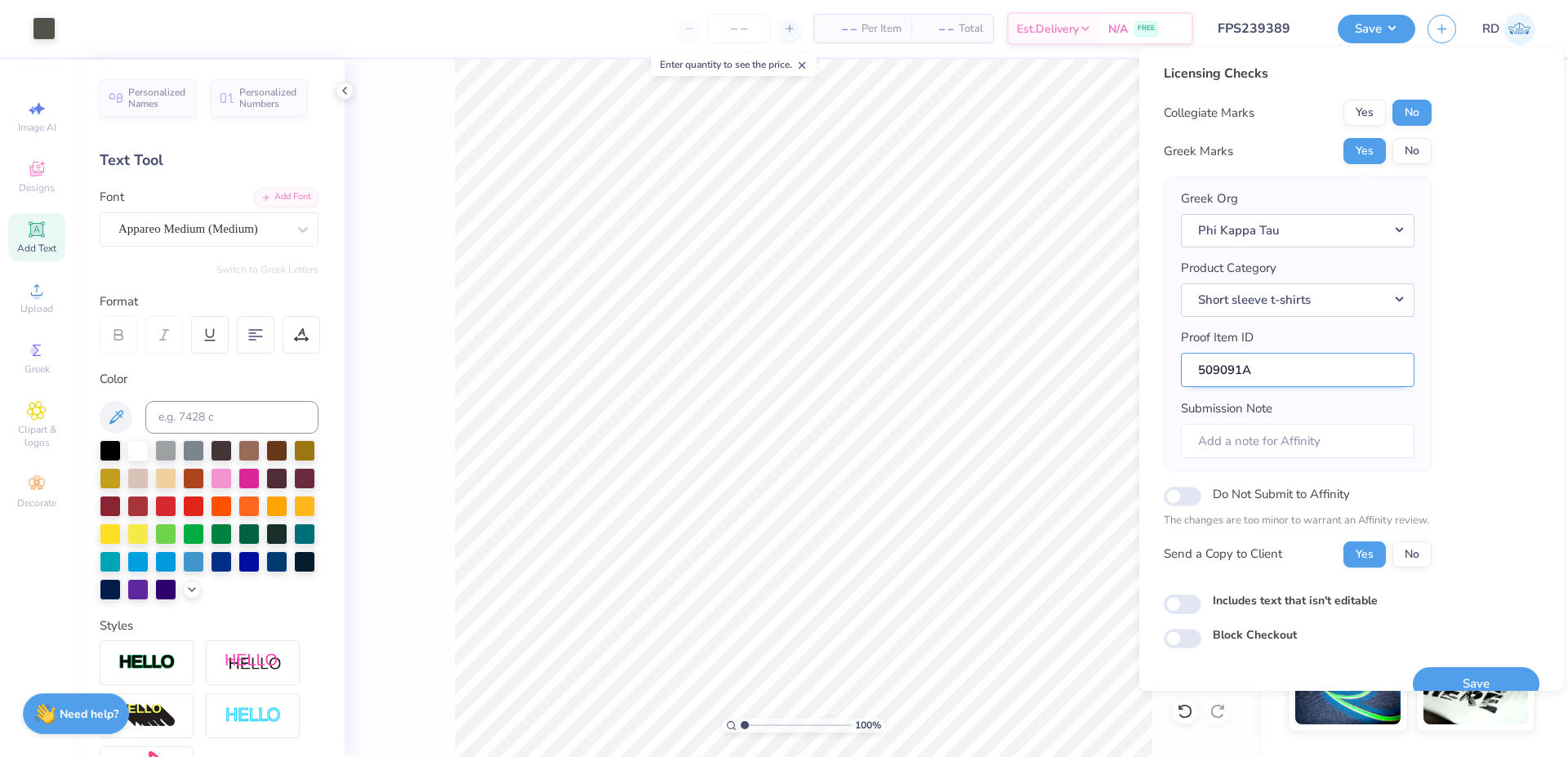
drag, startPoint x: 1239, startPoint y: 370, endPoint x: 1123, endPoint y: 376, distance: 116.2
click at [942, 376] on input "509091A" at bounding box center [1298, 370] width 233 height 35
click at [942, 576] on button "Save" at bounding box center [1476, 683] width 126 height 33
